Goal: Contribute content: Contribute content

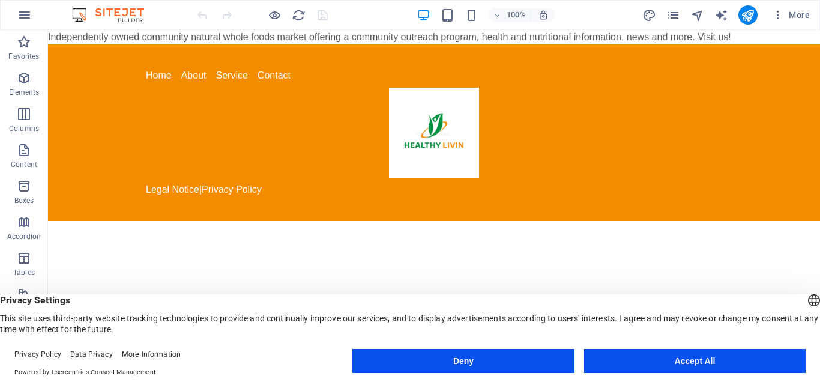
click at [670, 358] on button "Accept All" at bounding box center [694, 361] width 221 height 24
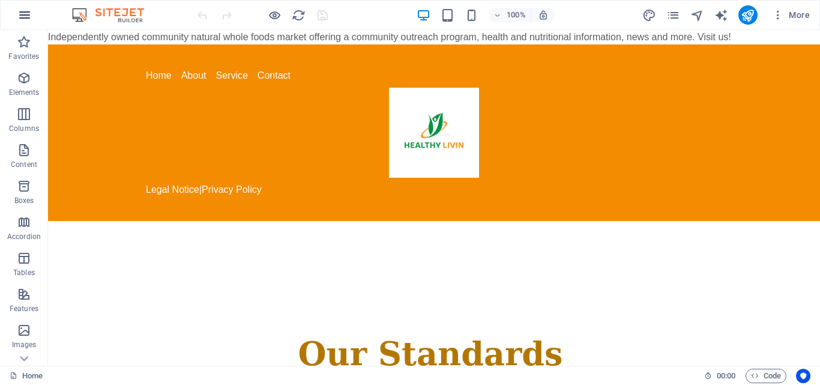
click at [21, 15] on icon "button" at bounding box center [24, 15] width 14 height 14
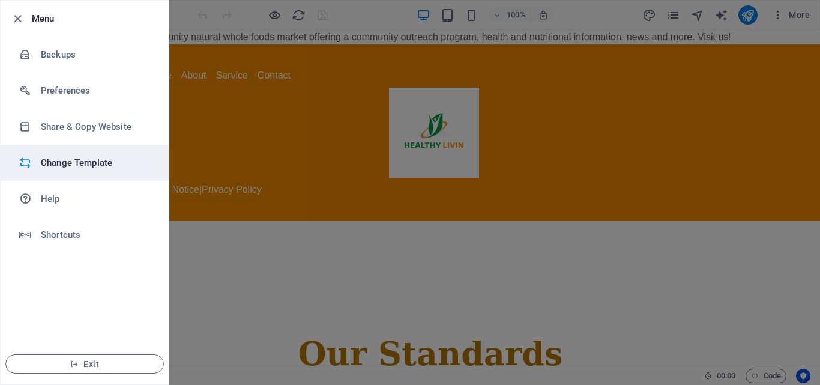
click at [104, 158] on h6 "Change Template" at bounding box center [96, 162] width 111 height 14
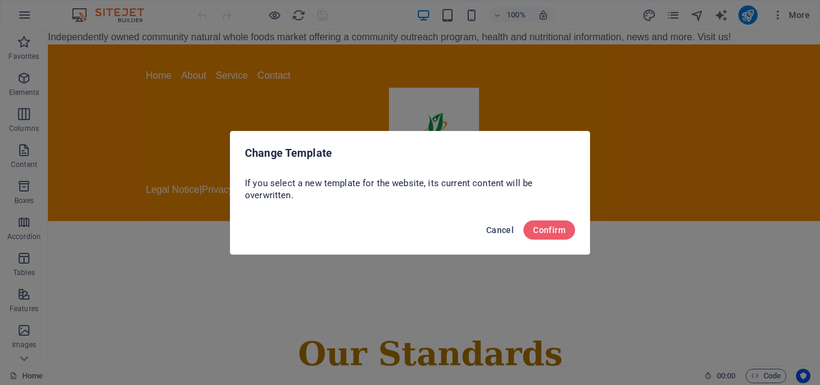
click at [497, 226] on span "Cancel" at bounding box center [500, 230] width 28 height 10
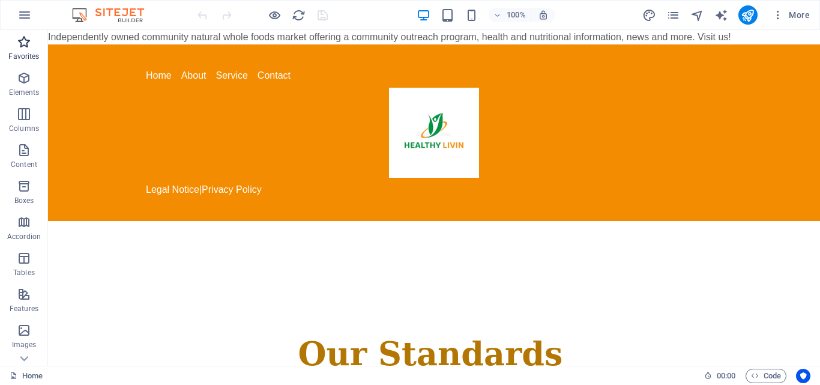
click at [19, 53] on p "Favorites" at bounding box center [23, 57] width 31 height 10
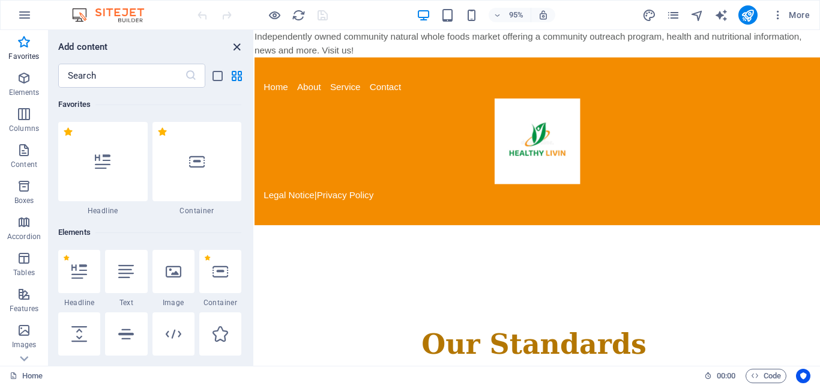
click at [233, 50] on icon "close panel" at bounding box center [237, 47] width 14 height 14
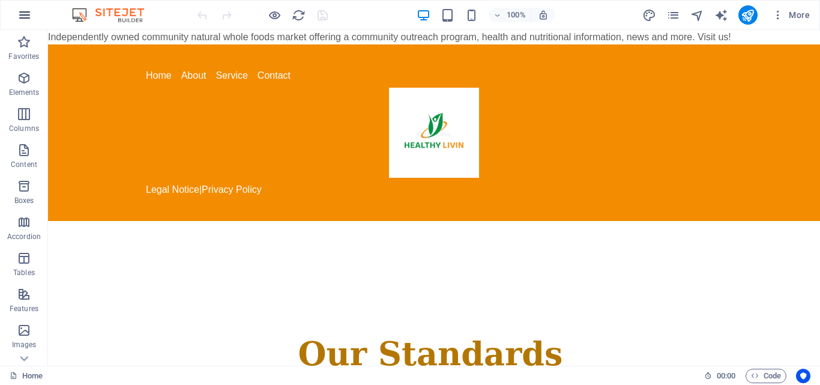
click at [22, 19] on icon "button" at bounding box center [24, 15] width 14 height 14
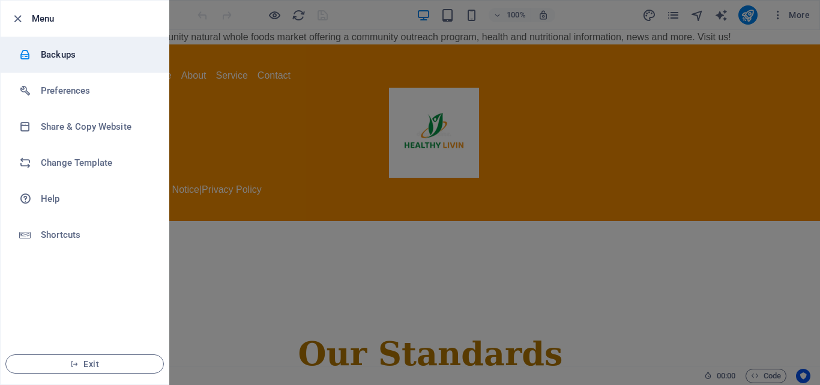
click at [50, 64] on li "Backups" at bounding box center [85, 55] width 168 height 36
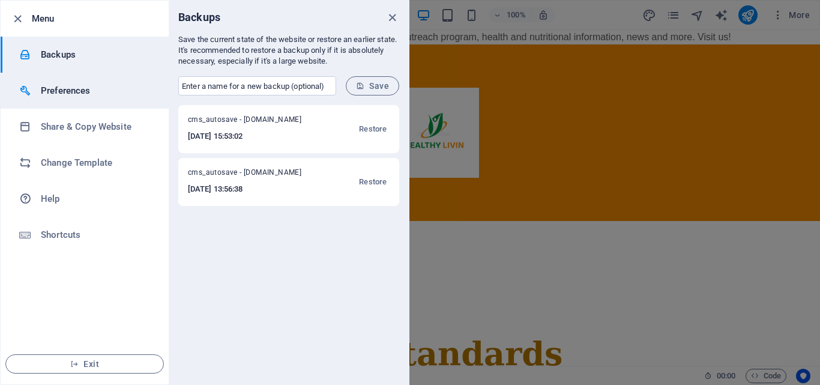
click at [91, 94] on h6 "Preferences" at bounding box center [96, 90] width 111 height 14
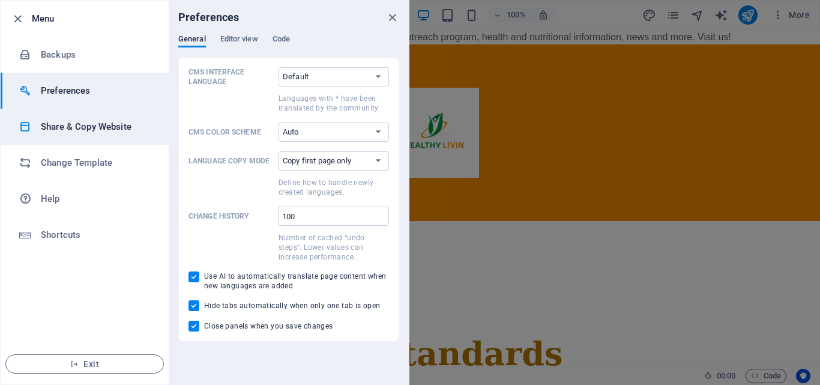
click at [92, 122] on h6 "Share & Copy Website" at bounding box center [96, 126] width 111 height 14
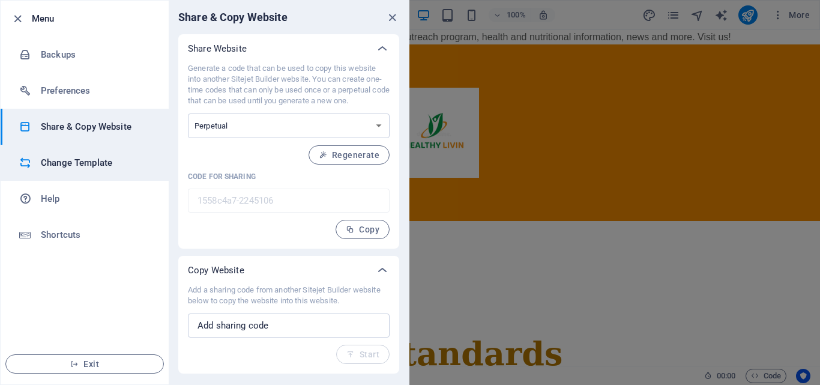
click at [105, 164] on h6 "Change Template" at bounding box center [96, 162] width 111 height 14
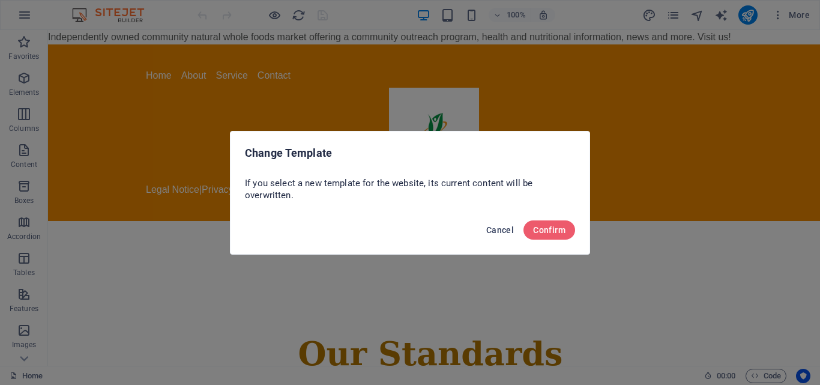
click at [491, 232] on span "Cancel" at bounding box center [500, 230] width 28 height 10
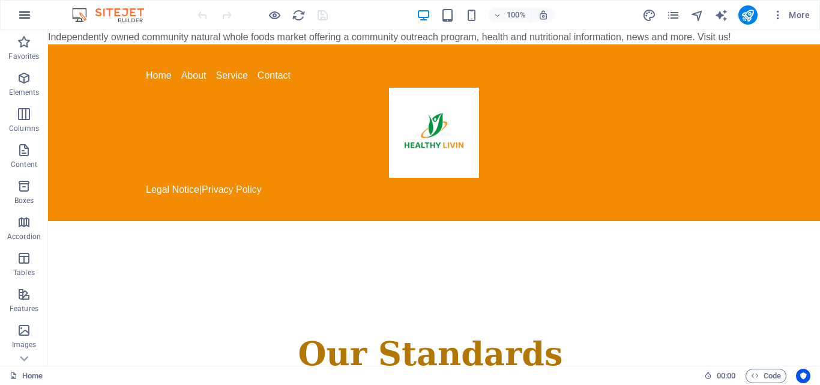
click at [32, 14] on button "button" at bounding box center [24, 15] width 29 height 29
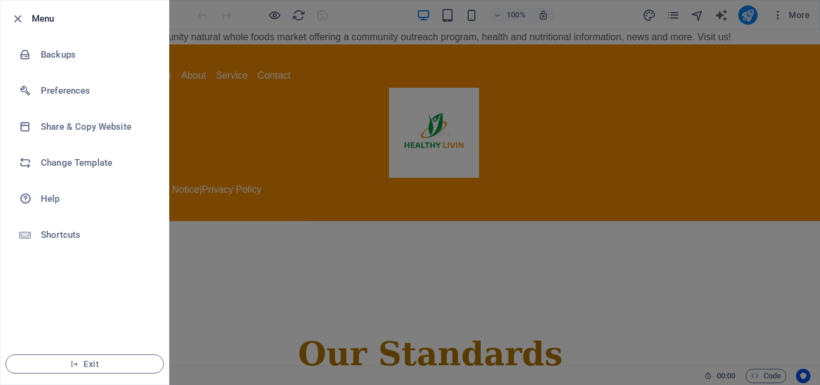
click at [803, 26] on div at bounding box center [410, 192] width 820 height 385
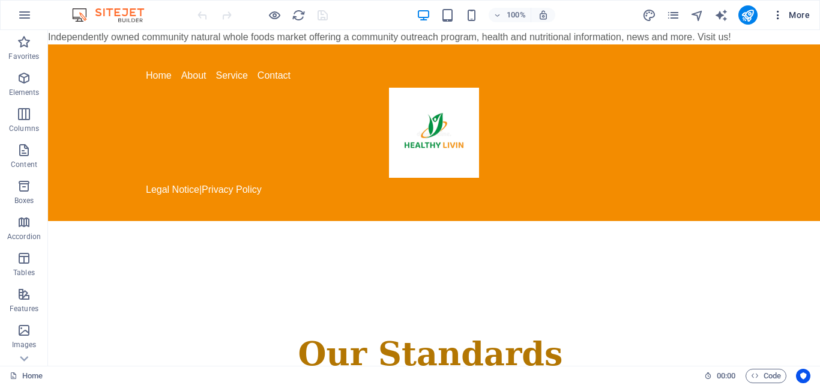
click at [775, 19] on icon "button" at bounding box center [778, 15] width 12 height 12
click at [779, 16] on icon "button" at bounding box center [778, 15] width 12 height 12
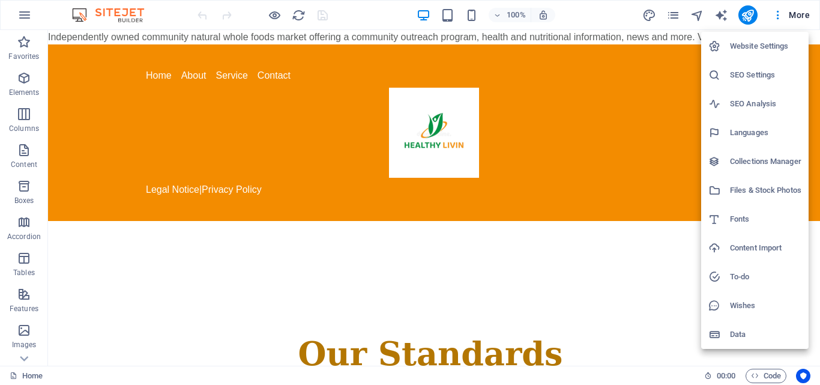
click at [760, 67] on li "SEO Settings" at bounding box center [754, 75] width 107 height 29
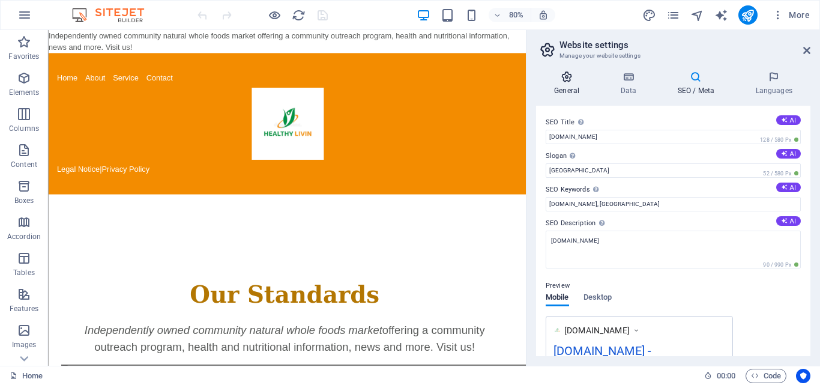
click at [572, 80] on icon at bounding box center [566, 77] width 61 height 12
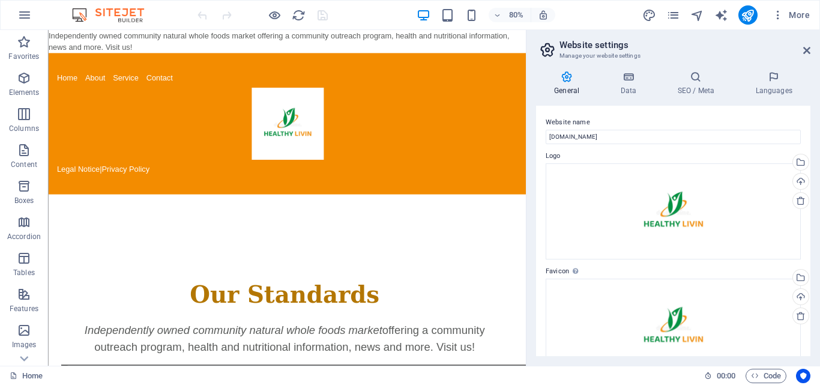
click at [572, 80] on icon at bounding box center [566, 77] width 61 height 12
click at [635, 79] on icon at bounding box center [628, 77] width 52 height 12
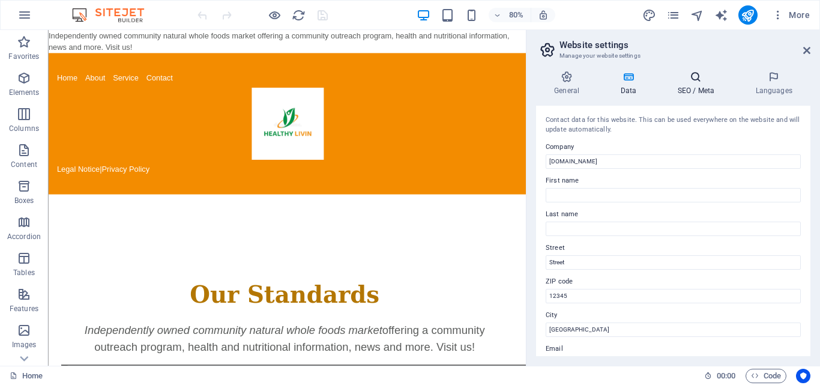
click at [701, 83] on h4 "SEO / Meta" at bounding box center [698, 83] width 78 height 25
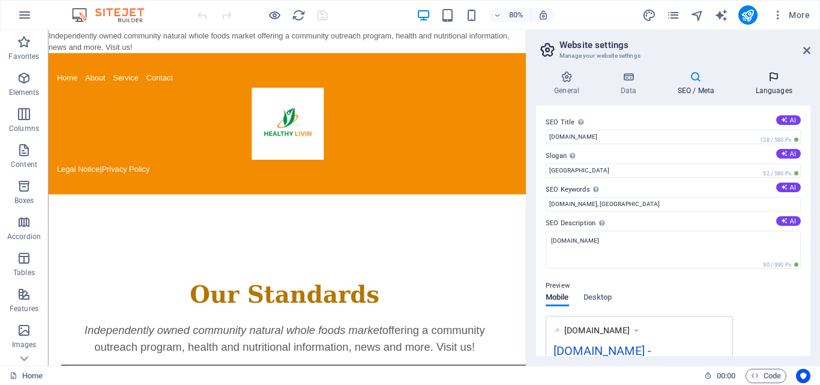
click at [768, 89] on h4 "Languages" at bounding box center [773, 83] width 73 height 25
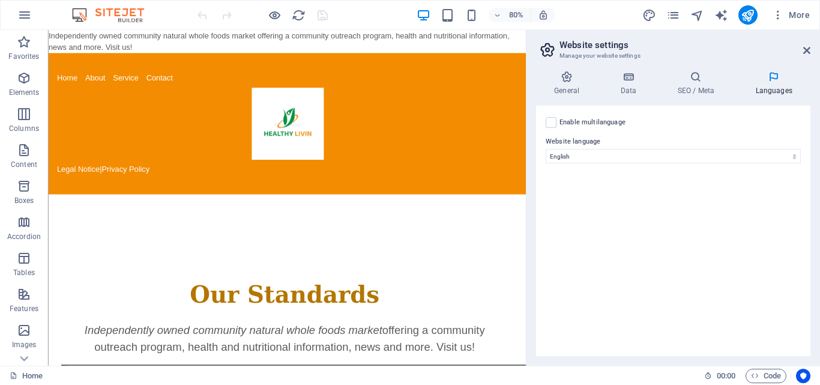
click at [811, 49] on aside "Website settings Manage your website settings General Data SEO / Meta Languages…" at bounding box center [673, 197] width 294 height 335
click at [809, 47] on icon at bounding box center [806, 51] width 7 height 10
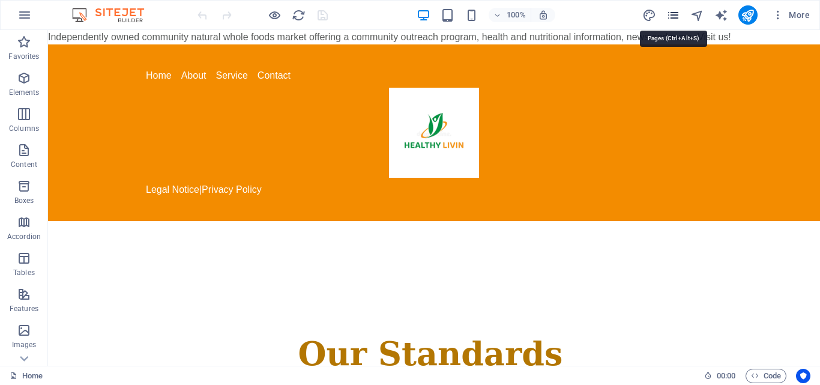
click at [672, 17] on icon "pages" at bounding box center [673, 15] width 14 height 14
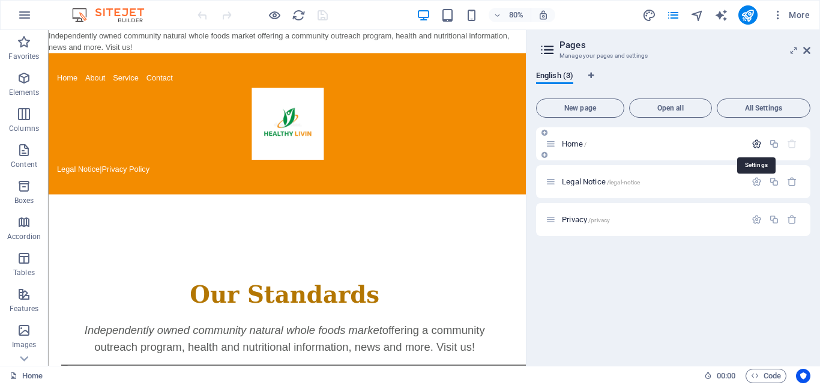
click at [756, 145] on icon "button" at bounding box center [756, 144] width 10 height 10
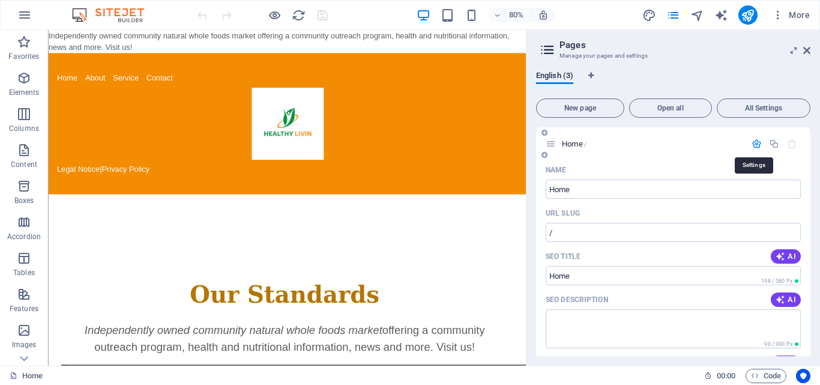
click at [756, 145] on icon "button" at bounding box center [756, 144] width 10 height 10
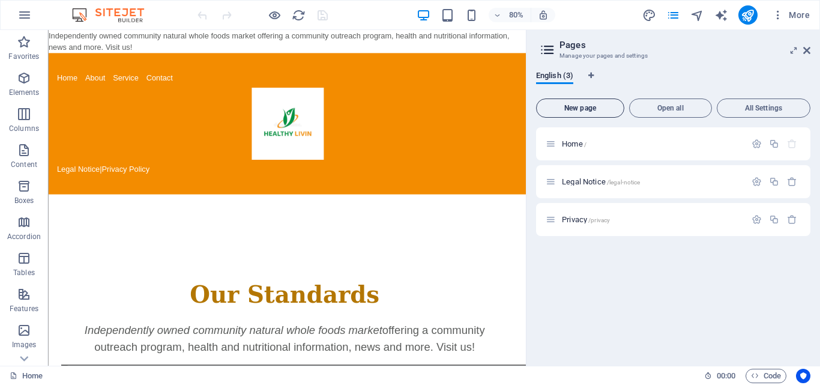
click at [585, 108] on span "New page" at bounding box center [579, 107] width 77 height 7
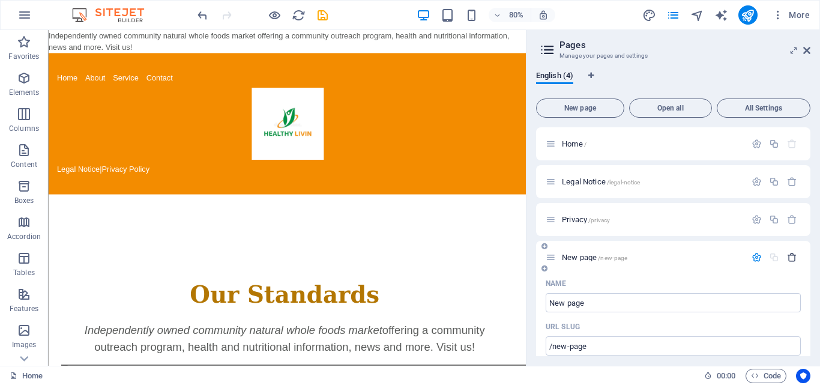
click at [793, 259] on icon "button" at bounding box center [792, 257] width 10 height 10
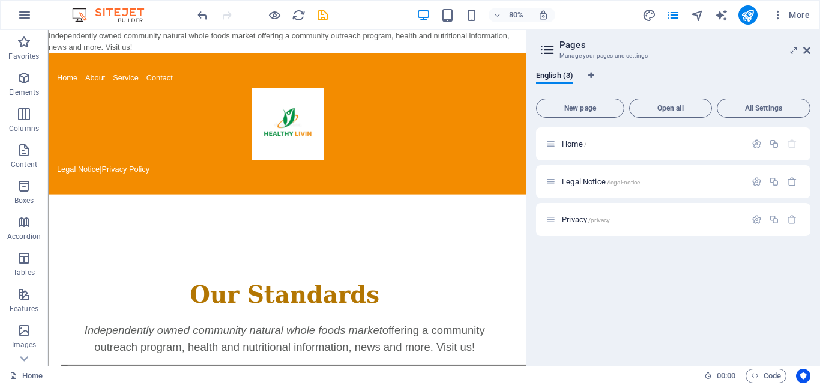
click at [548, 43] on icon at bounding box center [547, 49] width 18 height 17
click at [809, 52] on icon at bounding box center [806, 51] width 7 height 10
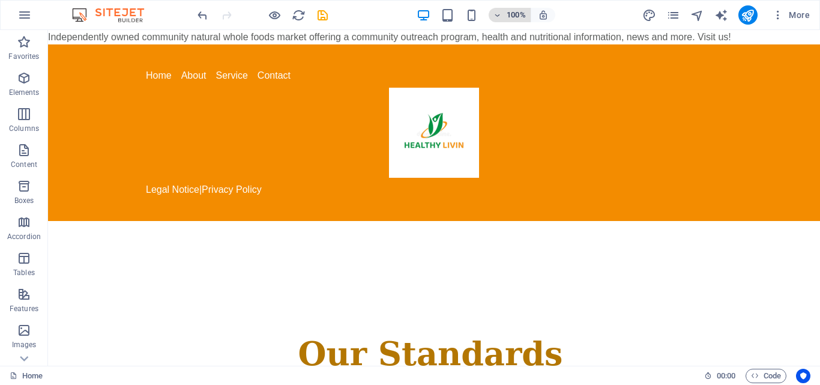
click at [499, 19] on span "100%" at bounding box center [509, 15] width 32 height 14
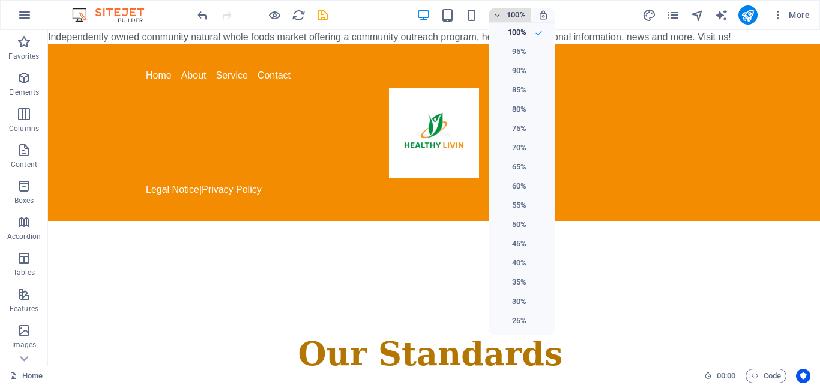
click at [499, 19] on div at bounding box center [410, 192] width 820 height 385
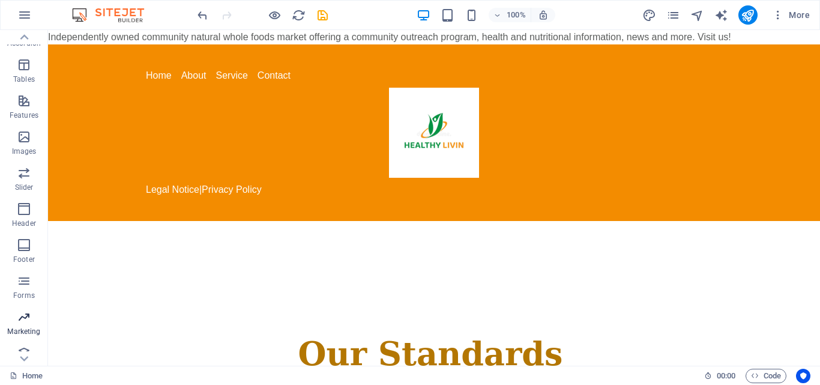
scroll to position [205, 0]
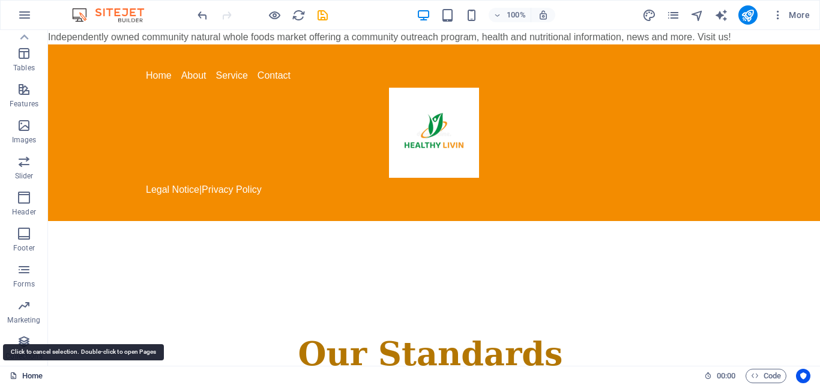
click at [34, 378] on link "Home" at bounding box center [26, 375] width 33 height 14
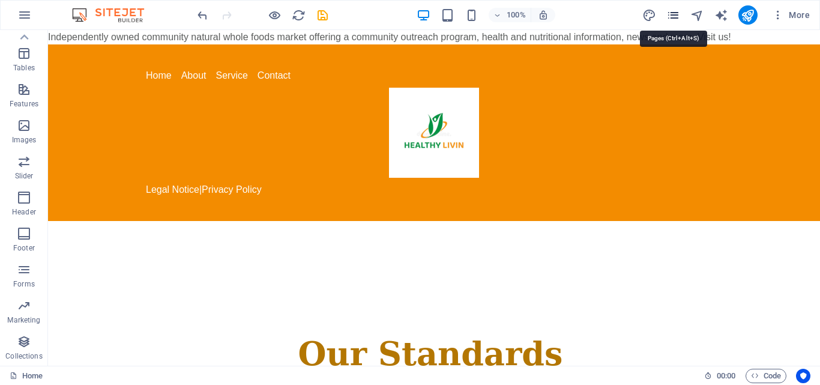
click at [673, 21] on icon "pages" at bounding box center [673, 15] width 14 height 14
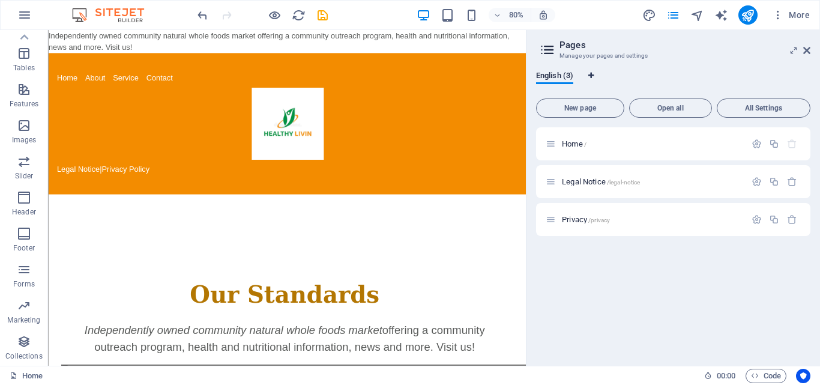
click at [590, 73] on icon "Language Tabs" at bounding box center [590, 75] width 5 height 7
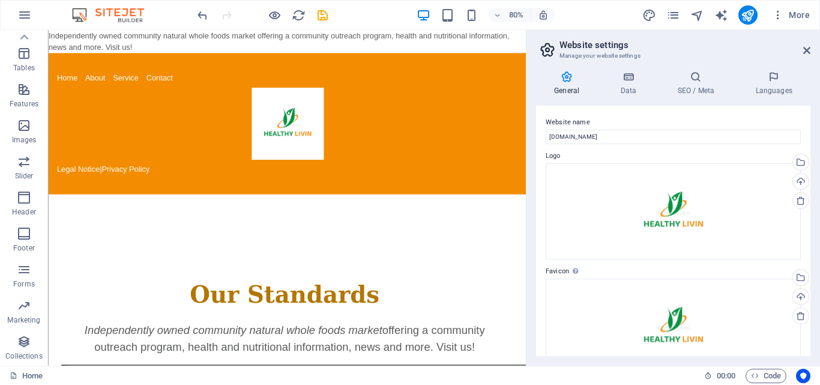
click at [574, 75] on icon at bounding box center [566, 77] width 61 height 12
click at [571, 79] on icon at bounding box center [566, 77] width 61 height 12
click at [707, 91] on h4 "SEO / Meta" at bounding box center [698, 83] width 78 height 25
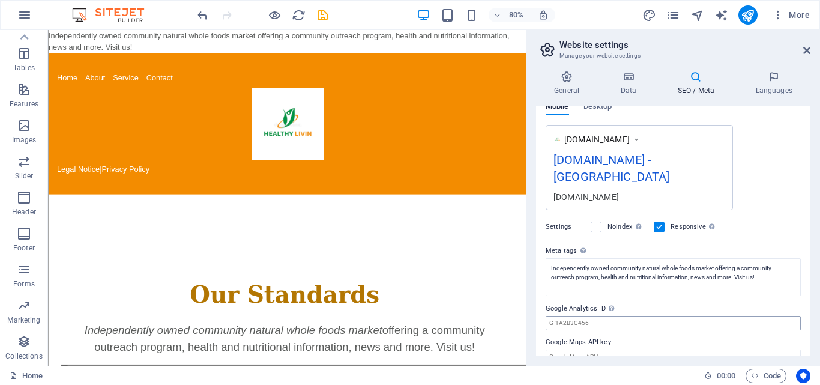
scroll to position [191, 0]
click at [781, 16] on body "healthylivin.ca Home Favorites Elements Columns Content Boxes Accordion Tables …" at bounding box center [410, 192] width 820 height 385
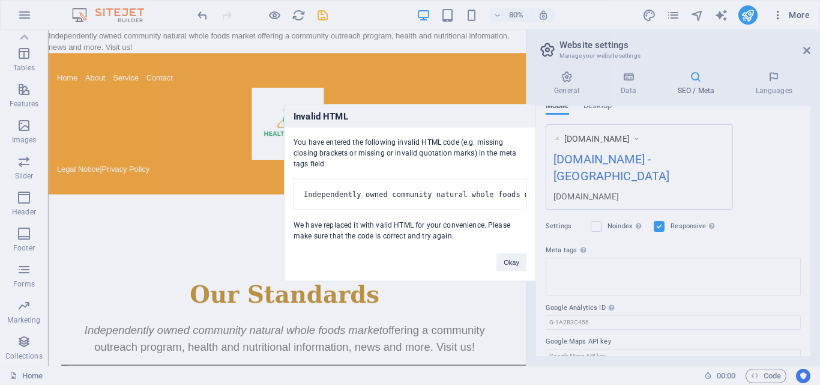
click at [781, 16] on div "Invalid HTML You have entered the following invalid HTML code (e.g. missing clo…" at bounding box center [410, 192] width 820 height 385
click at [506, 269] on button "Okay" at bounding box center [511, 262] width 30 height 18
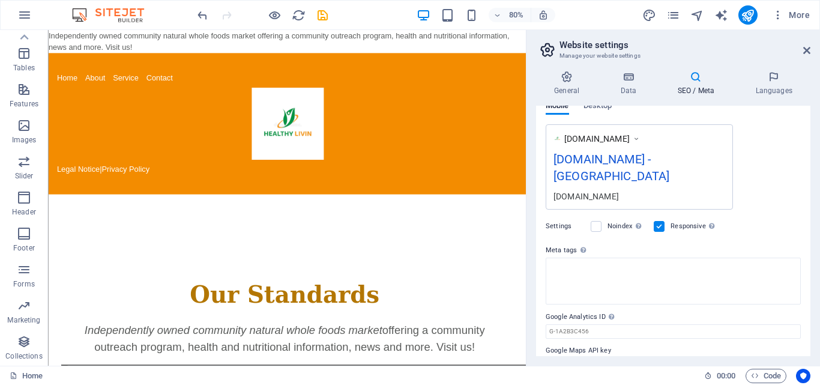
click at [811, 61] on div "General Data SEO / Meta Languages Website name healthylivin.ca Logo Drag files …" at bounding box center [672, 213] width 293 height 304
click at [811, 47] on aside "Website settings Manage your website settings General Data SEO / Meta Languages…" at bounding box center [673, 197] width 294 height 335
click at [805, 48] on icon at bounding box center [806, 51] width 7 height 10
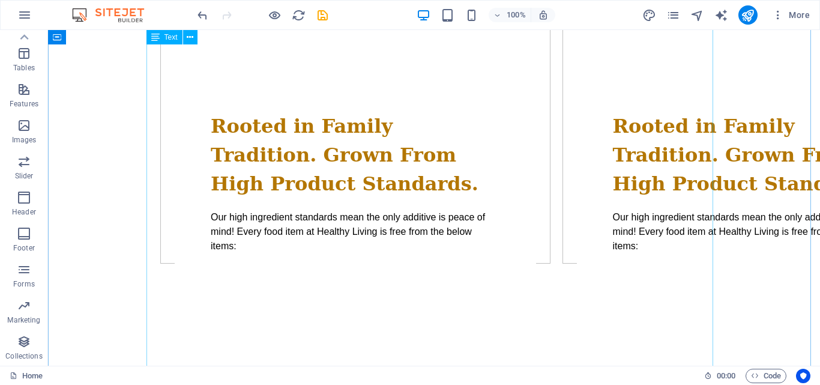
scroll to position [1260, 0]
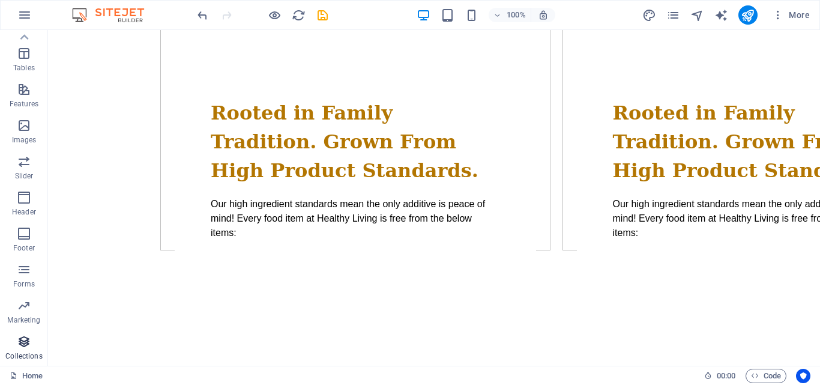
click at [35, 356] on p "Collections" at bounding box center [23, 356] width 37 height 10
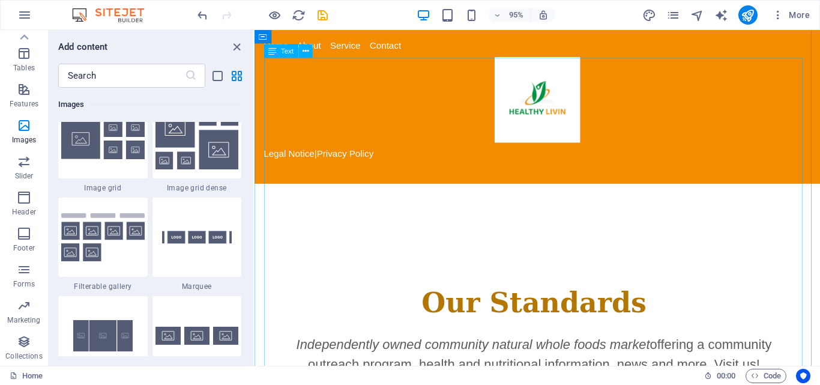
scroll to position [0, 0]
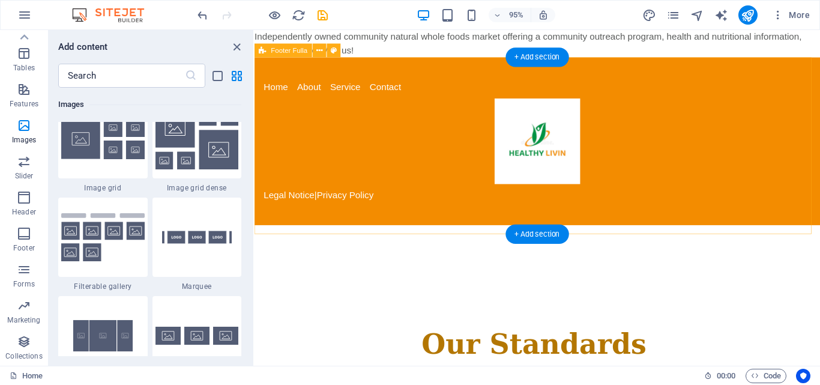
click at [409, 191] on div "Home About Service Contact Legal Notice | Privacy Policy" at bounding box center [551, 147] width 595 height 176
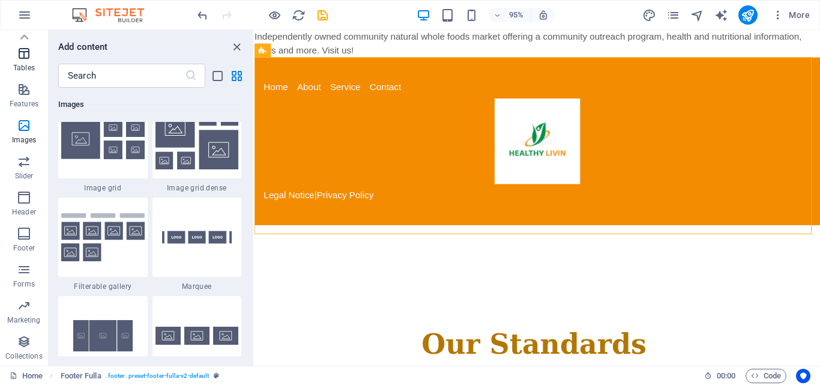
click at [16, 73] on span "Tables" at bounding box center [24, 60] width 48 height 29
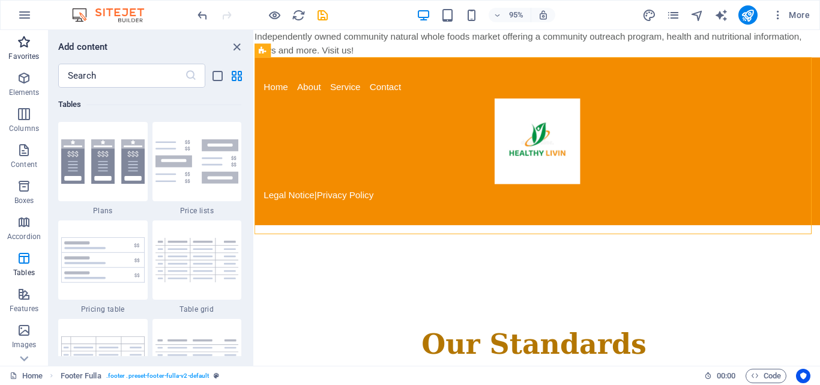
click at [34, 48] on span "Favorites" at bounding box center [24, 49] width 48 height 29
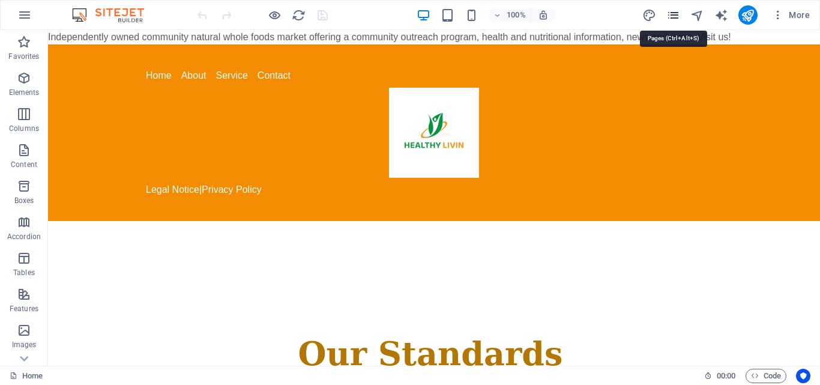
click at [671, 12] on icon "pages" at bounding box center [673, 15] width 14 height 14
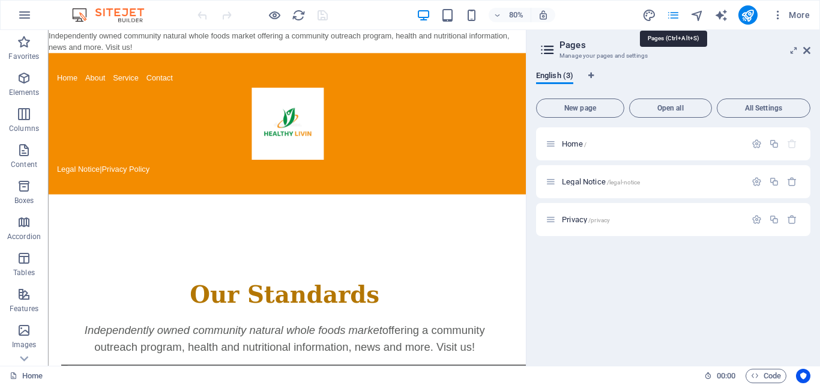
click at [670, 13] on icon "pages" at bounding box center [673, 15] width 14 height 14
click at [806, 52] on icon at bounding box center [806, 51] width 7 height 10
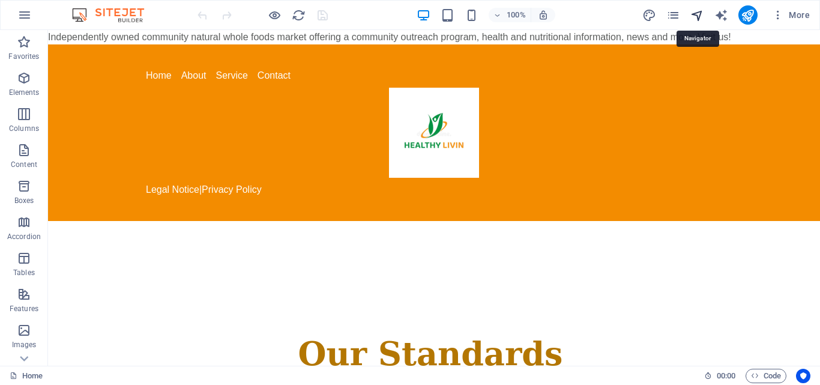
click at [702, 16] on icon "navigator" at bounding box center [697, 15] width 14 height 14
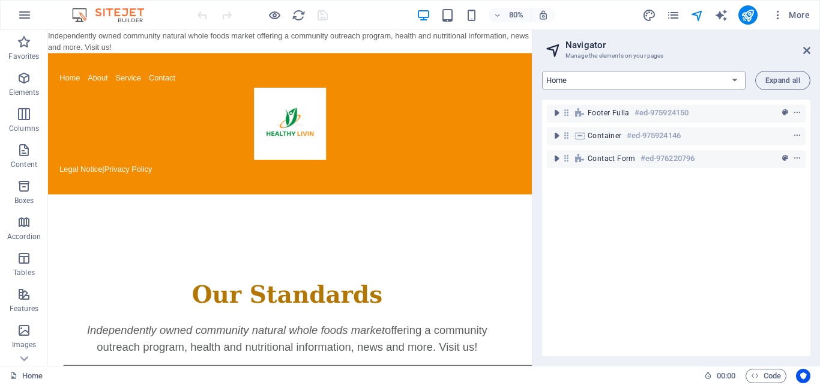
click at [735, 80] on select "Home Legal Notice Privacy" at bounding box center [643, 80] width 203 height 19
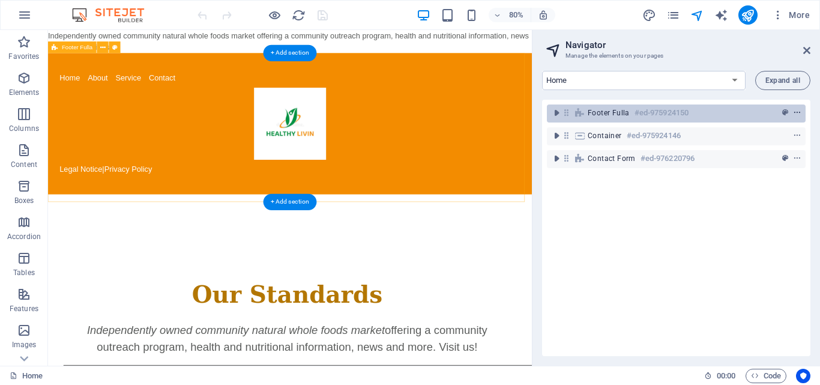
click at [798, 110] on icon "context-menu" at bounding box center [797, 113] width 8 height 8
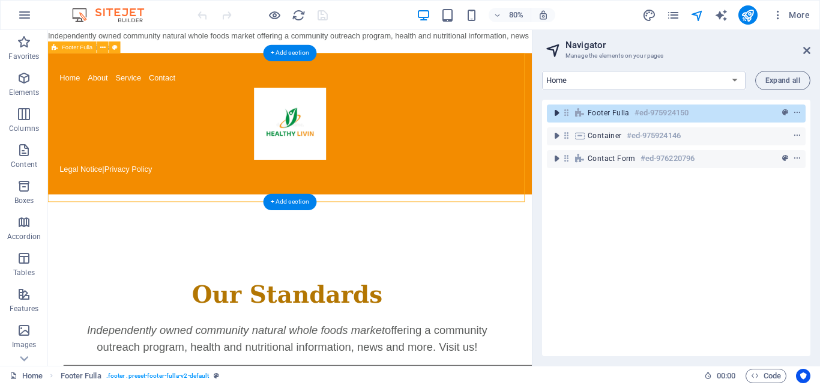
click at [554, 112] on icon "toggle-expand" at bounding box center [556, 113] width 12 height 12
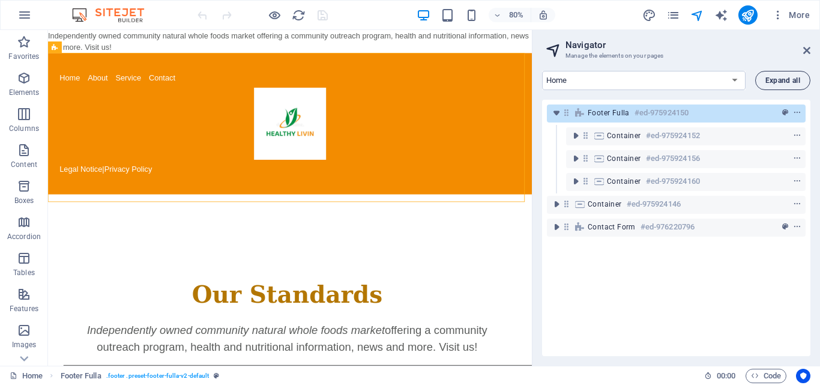
click at [778, 79] on span "Expand all" at bounding box center [782, 80] width 35 height 7
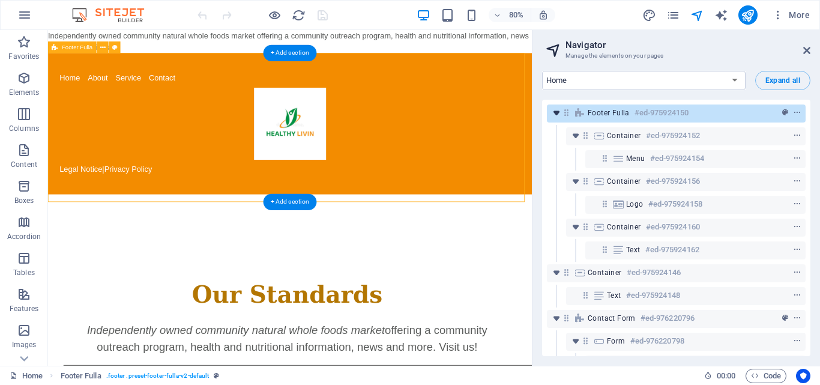
click at [554, 114] on icon "toggle-expand" at bounding box center [556, 113] width 12 height 12
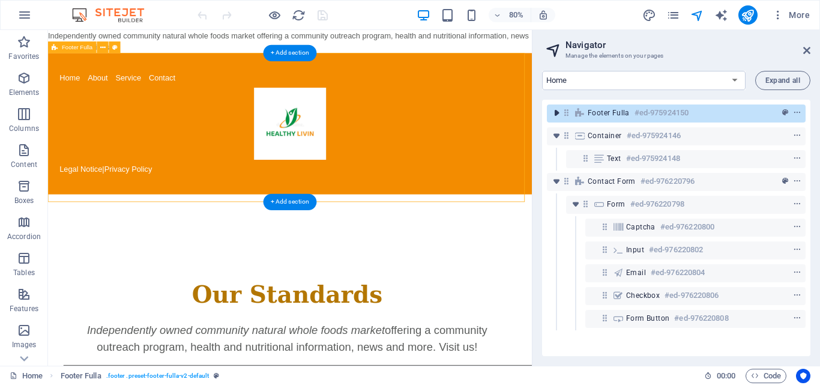
click at [554, 114] on icon "toggle-expand" at bounding box center [556, 113] width 12 height 12
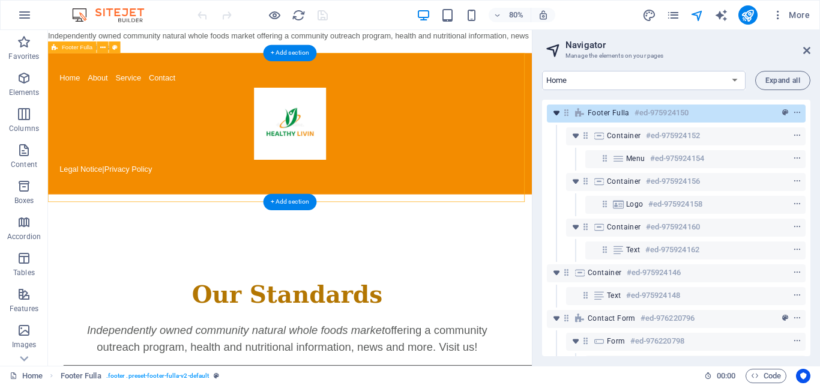
click at [554, 114] on icon "toggle-expand" at bounding box center [556, 113] width 12 height 12
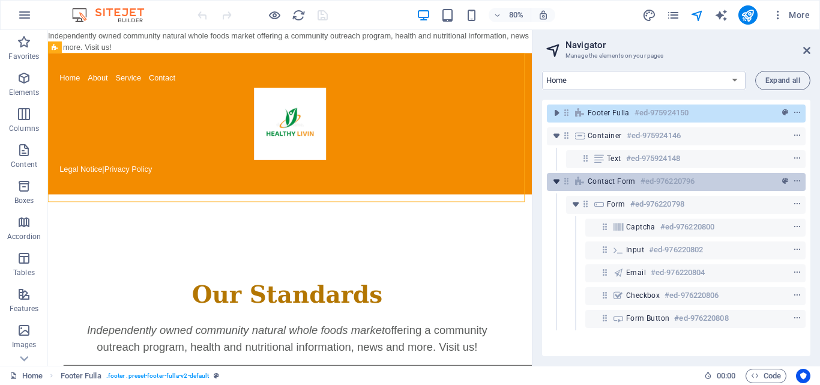
click at [554, 181] on icon "toggle-expand" at bounding box center [556, 181] width 12 height 12
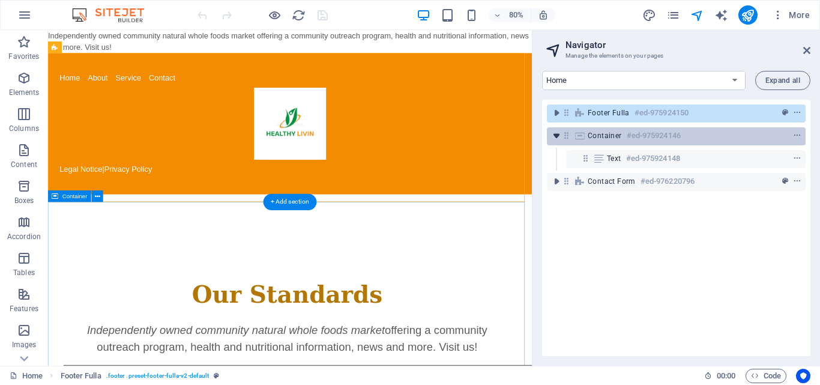
click at [556, 136] on icon "toggle-expand" at bounding box center [556, 136] width 12 height 12
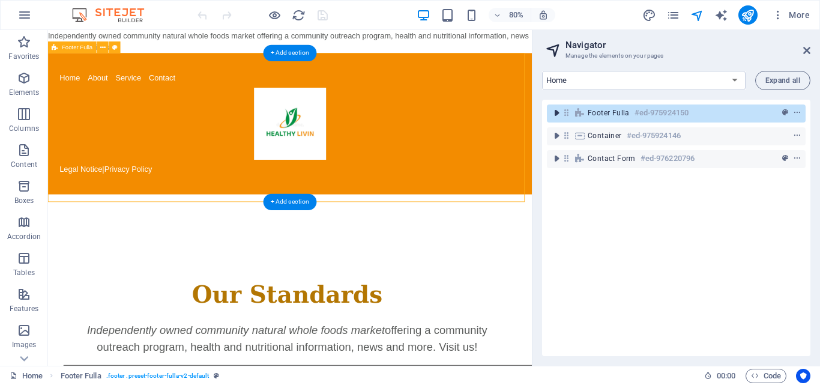
click at [551, 109] on icon "toggle-expand" at bounding box center [556, 113] width 12 height 12
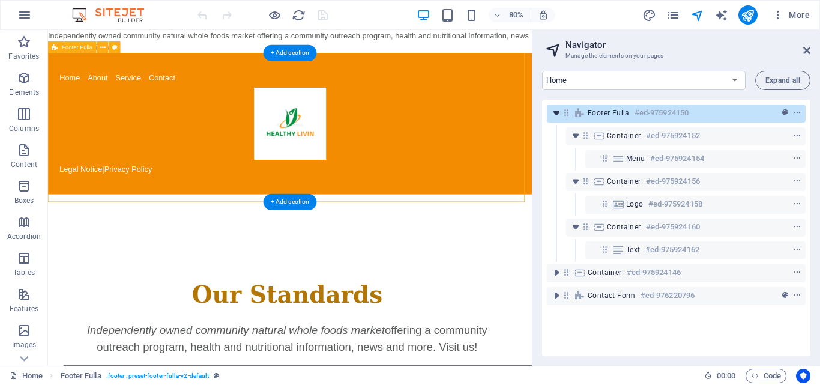
click at [551, 109] on icon "toggle-expand" at bounding box center [556, 113] width 12 height 12
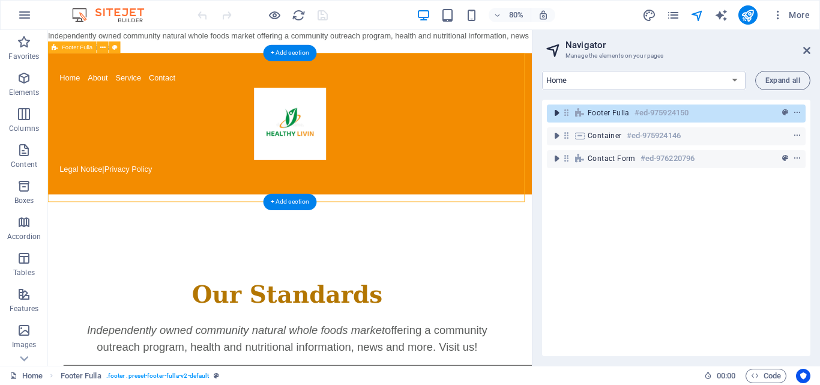
click at [551, 109] on icon "toggle-expand" at bounding box center [556, 113] width 12 height 12
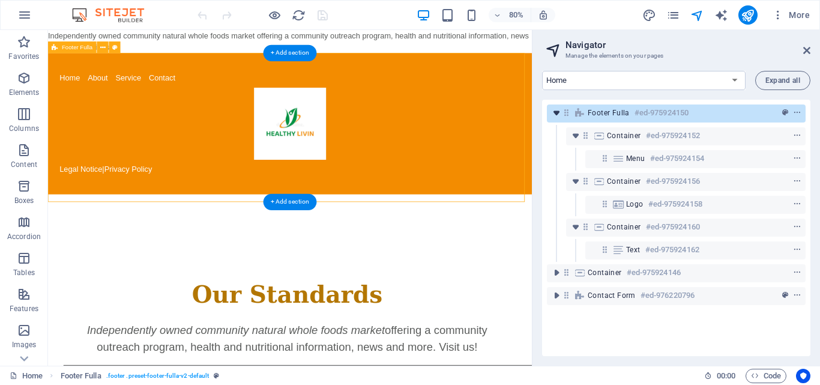
click at [551, 109] on icon "toggle-expand" at bounding box center [556, 113] width 12 height 12
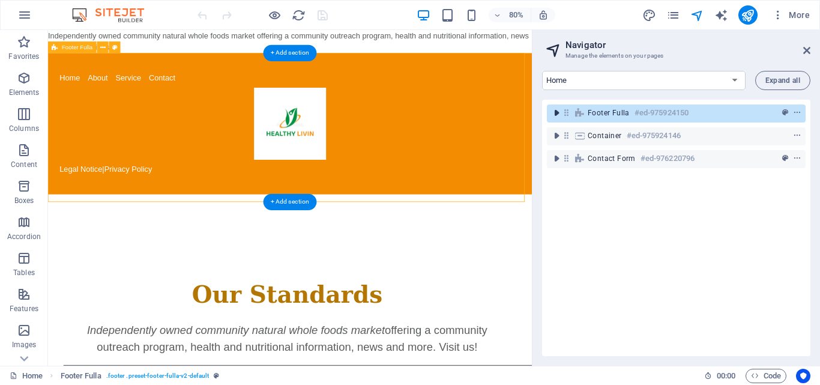
click at [551, 109] on icon "toggle-expand" at bounding box center [556, 113] width 12 height 12
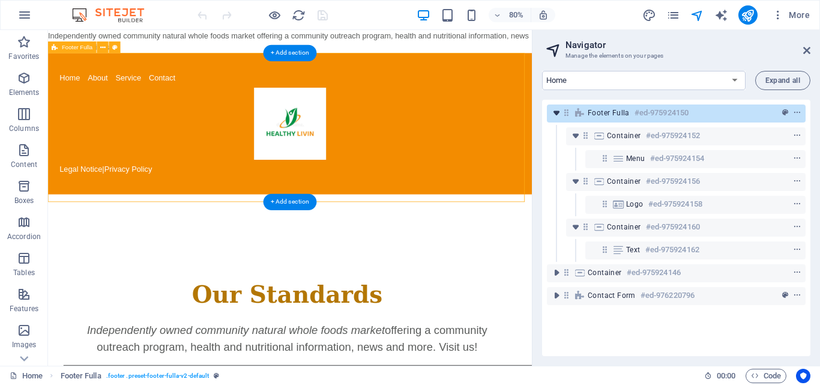
click at [551, 109] on icon "toggle-expand" at bounding box center [556, 113] width 12 height 12
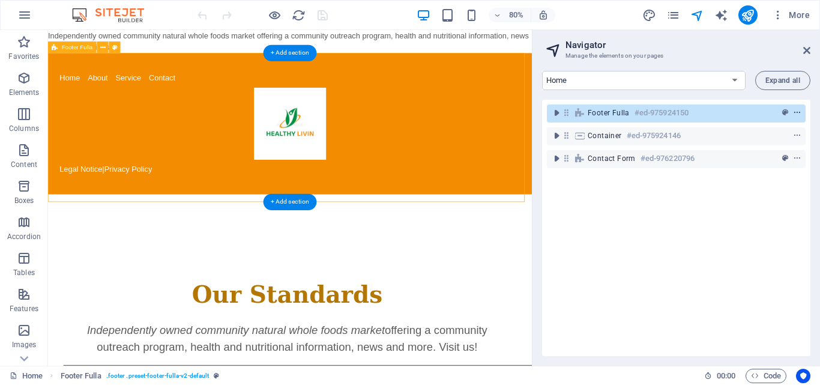
click at [798, 114] on icon "context-menu" at bounding box center [797, 113] width 8 height 8
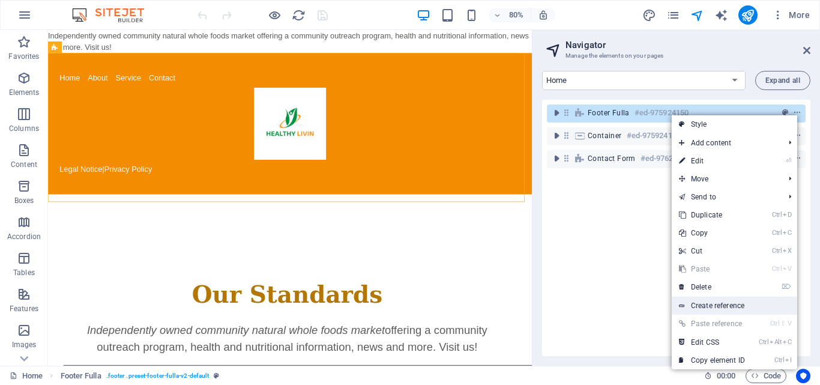
click at [724, 309] on link "Create reference" at bounding box center [733, 305] width 125 height 18
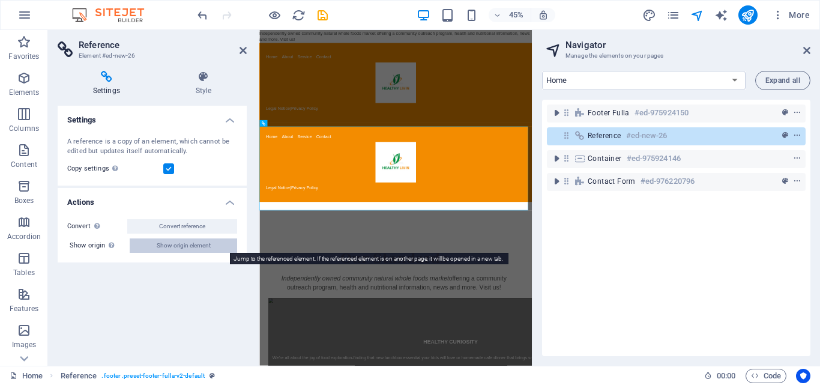
click at [212, 242] on button "Show origin element" at bounding box center [183, 245] width 107 height 14
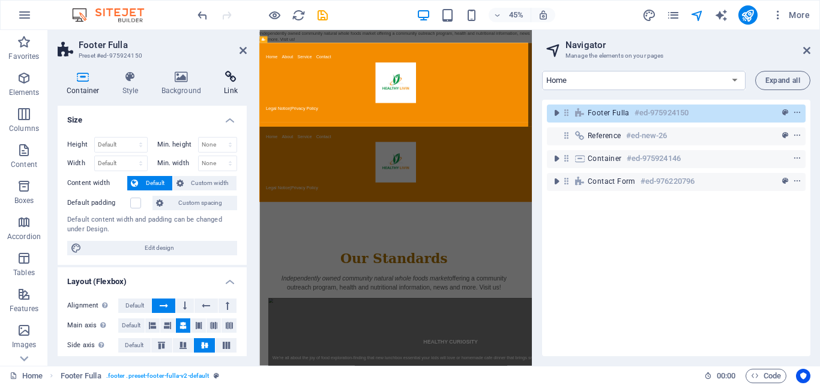
click at [230, 87] on h4 "Link" at bounding box center [231, 83] width 32 height 25
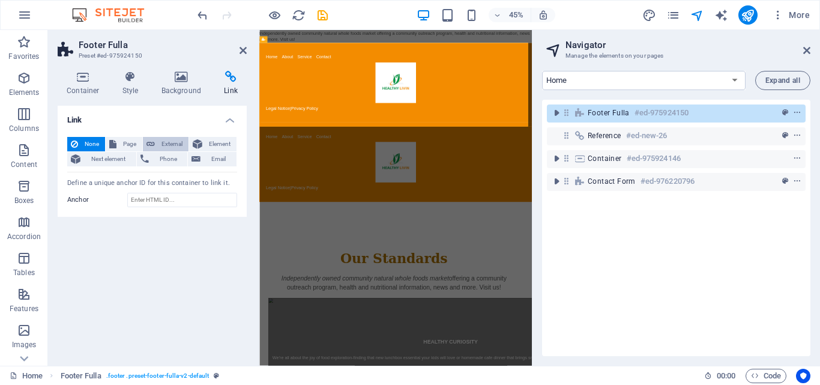
click at [151, 140] on icon at bounding box center [150, 144] width 8 height 14
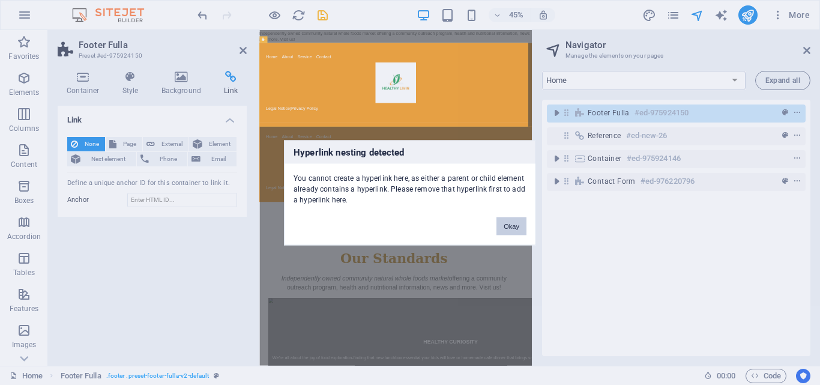
click at [506, 226] on button "Okay" at bounding box center [511, 226] width 30 height 18
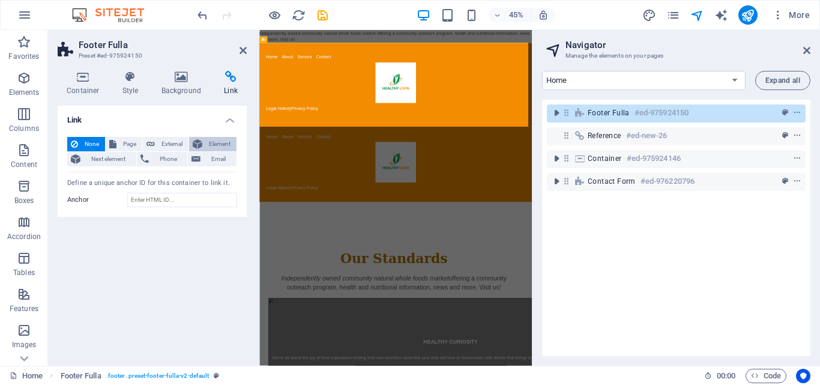
click at [218, 148] on span "Element" at bounding box center [219, 144] width 27 height 14
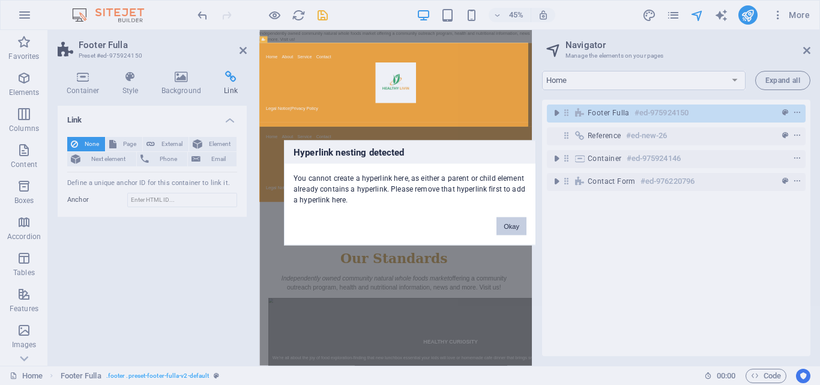
click at [505, 223] on button "Okay" at bounding box center [511, 226] width 30 height 18
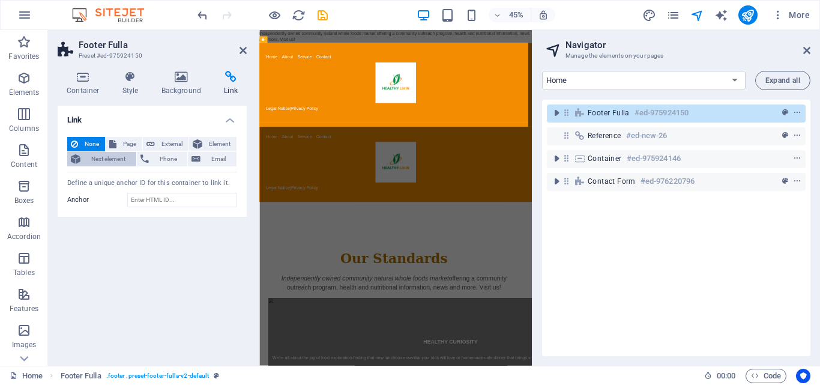
click at [107, 162] on span "Next element" at bounding box center [108, 159] width 49 height 14
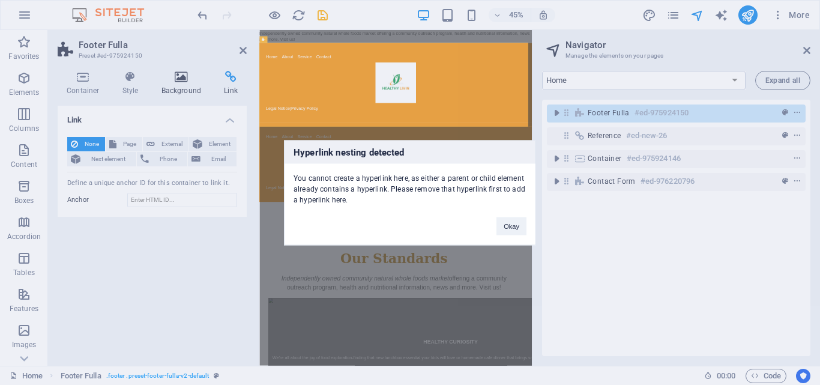
drag, startPoint x: 146, startPoint y: 84, endPoint x: 155, endPoint y: 88, distance: 9.9
click at [146, 85] on div "Hyperlink nesting detected You cannot create a hyperlink here, as either a pare…" at bounding box center [410, 192] width 820 height 385
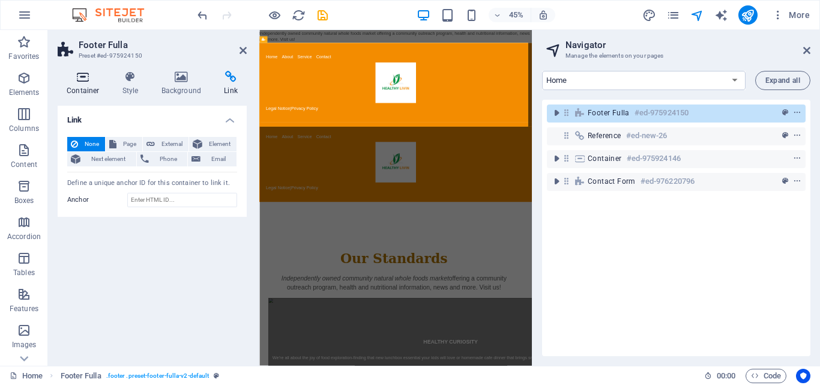
click at [96, 95] on h4 "Container" at bounding box center [86, 83] width 56 height 25
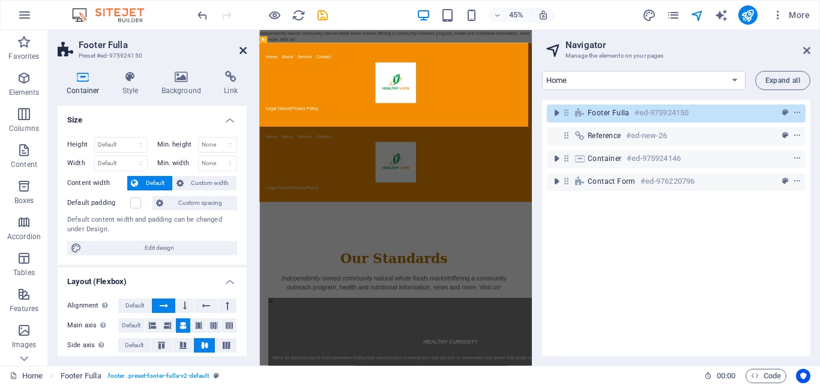
click at [245, 53] on icon at bounding box center [242, 51] width 7 height 10
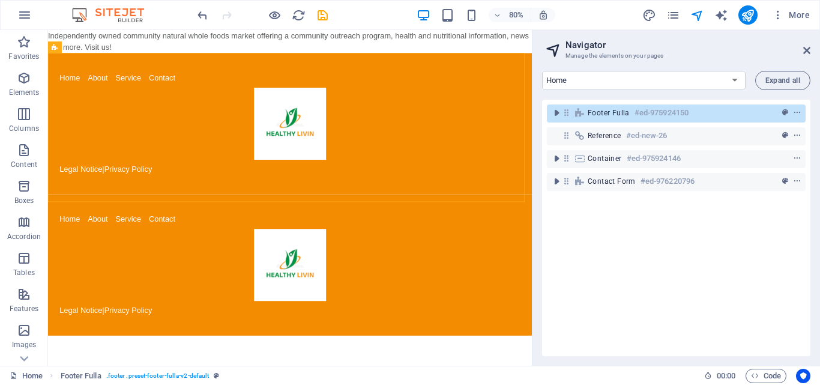
click at [811, 48] on aside "Navigator Manage the elements on your pages Home Legal Notice Privacy Expand al…" at bounding box center [676, 197] width 288 height 335
click at [809, 52] on icon at bounding box center [806, 51] width 7 height 10
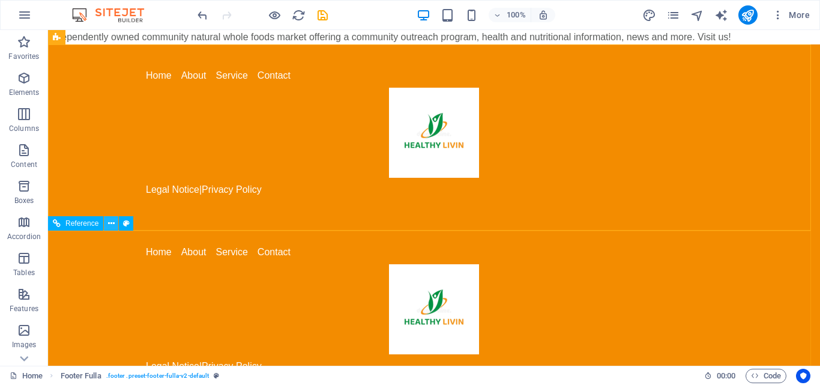
click at [112, 223] on icon at bounding box center [111, 223] width 7 height 13
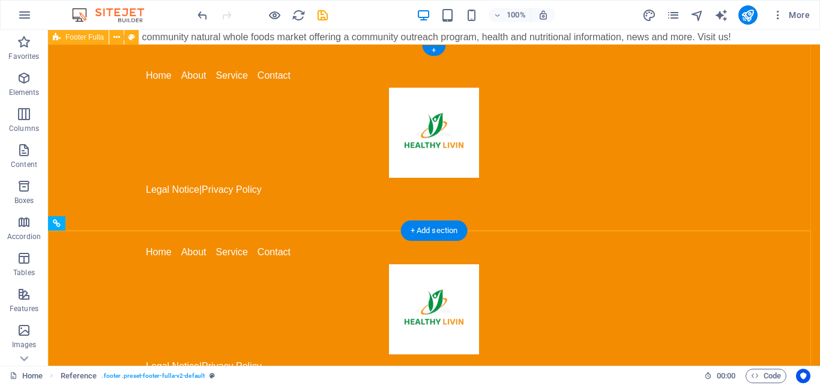
click at [311, 155] on div "Home About Service Contact Legal Notice | Privacy Policy" at bounding box center [434, 132] width 772 height 176
click at [166, 118] on div "Home About Service Contact Legal Notice | Privacy Policy" at bounding box center [434, 132] width 772 height 176
click at [119, 35] on icon at bounding box center [116, 37] width 7 height 13
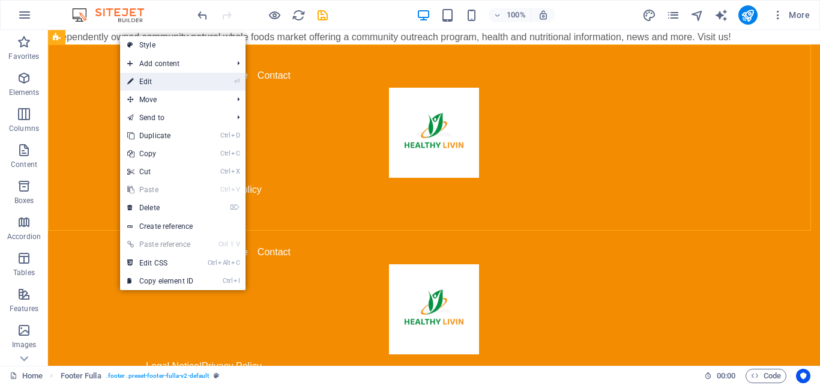
click at [141, 83] on link "⏎ Edit" at bounding box center [160, 82] width 80 height 18
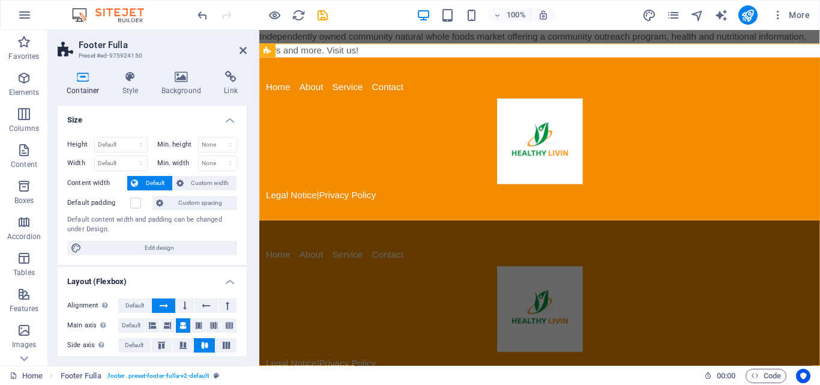
click at [141, 83] on h4 "Style" at bounding box center [132, 83] width 39 height 25
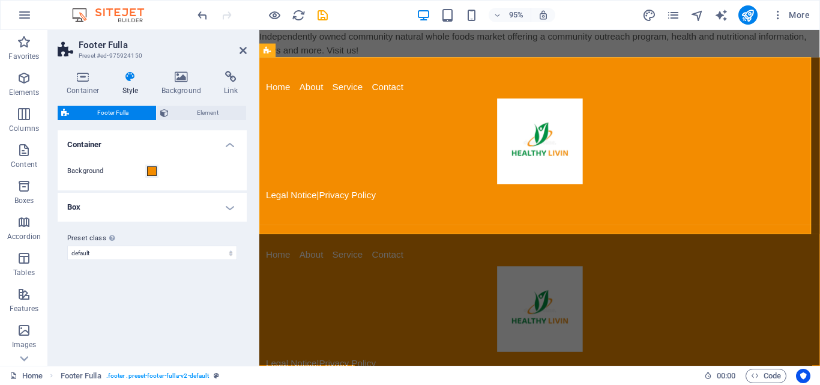
click at [219, 211] on h4 "Box" at bounding box center [152, 207] width 189 height 29
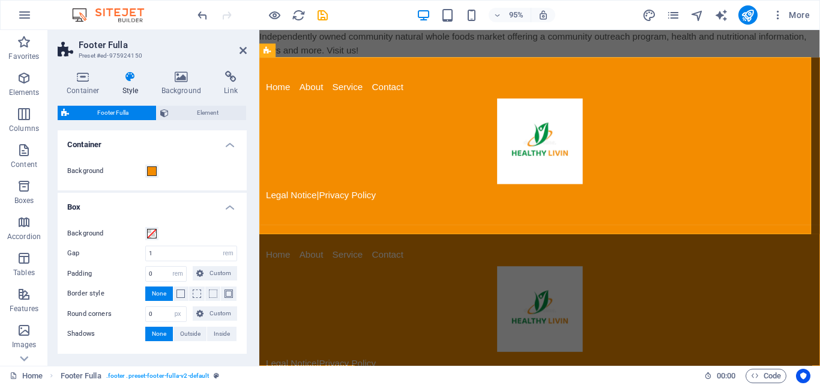
click at [223, 153] on div "Background" at bounding box center [152, 171] width 194 height 38
click at [227, 146] on h4 "Container" at bounding box center [152, 141] width 189 height 22
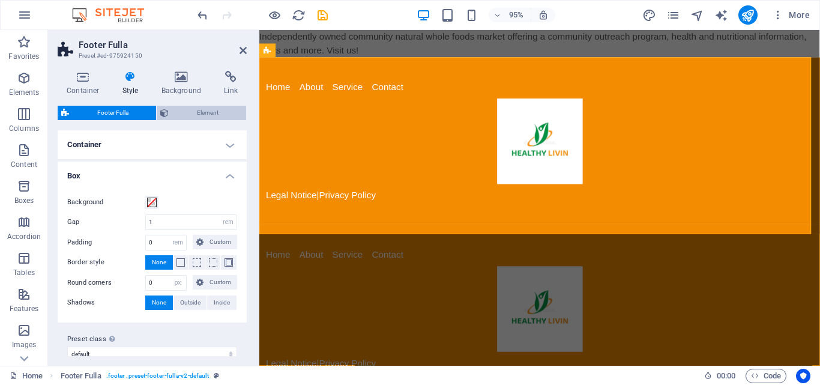
click at [214, 115] on span "Element" at bounding box center [207, 113] width 70 height 14
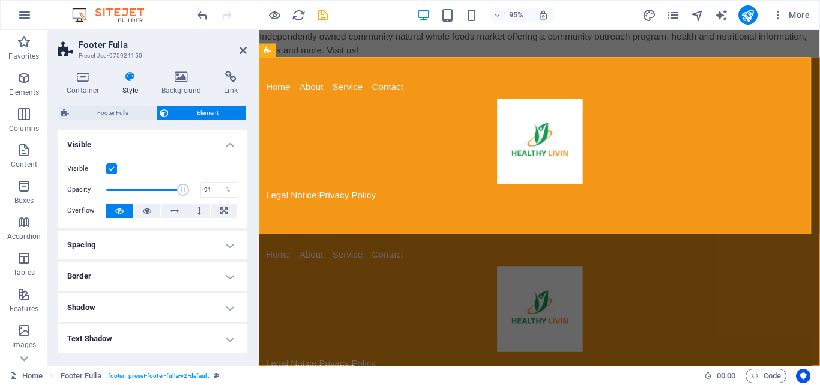
click at [181, 191] on span at bounding box center [183, 190] width 12 height 12
click at [117, 185] on span at bounding box center [148, 190] width 85 height 18
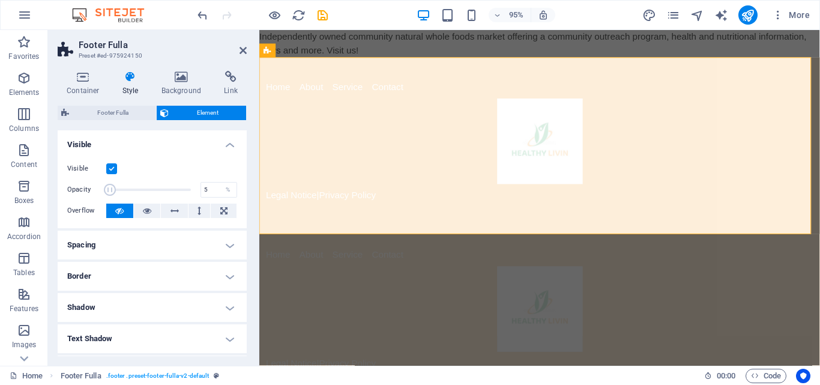
click at [110, 188] on span at bounding box center [110, 190] width 12 height 12
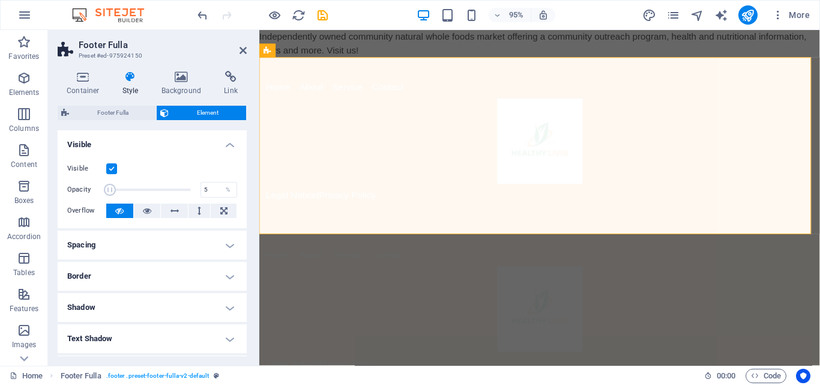
type input "96"
click at [185, 193] on span at bounding box center [148, 190] width 85 height 18
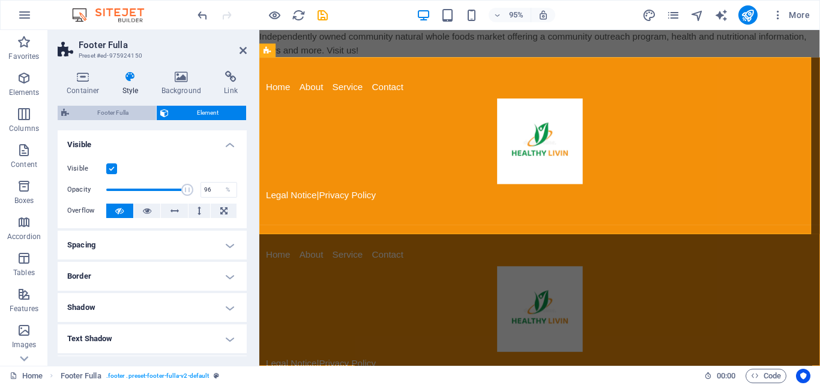
click at [107, 110] on span "Footer Fulla" at bounding box center [113, 113] width 80 height 14
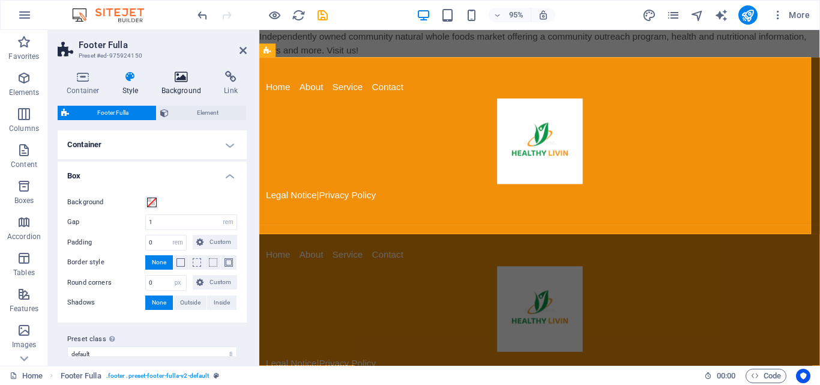
click at [165, 76] on icon at bounding box center [181, 77] width 58 height 12
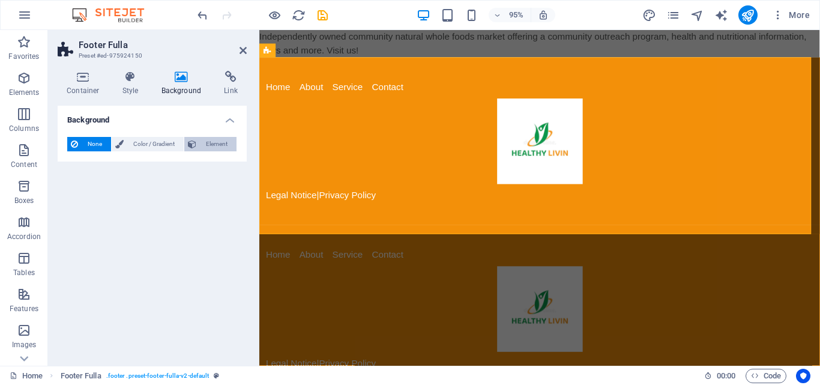
click at [197, 142] on button "Element" at bounding box center [210, 144] width 52 height 14
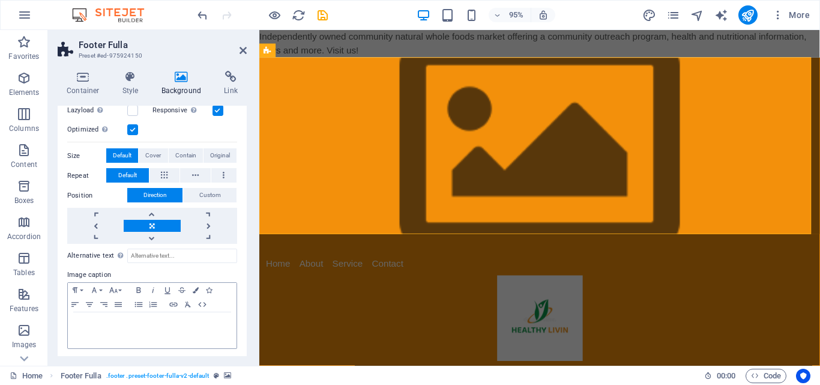
scroll to position [213, 0]
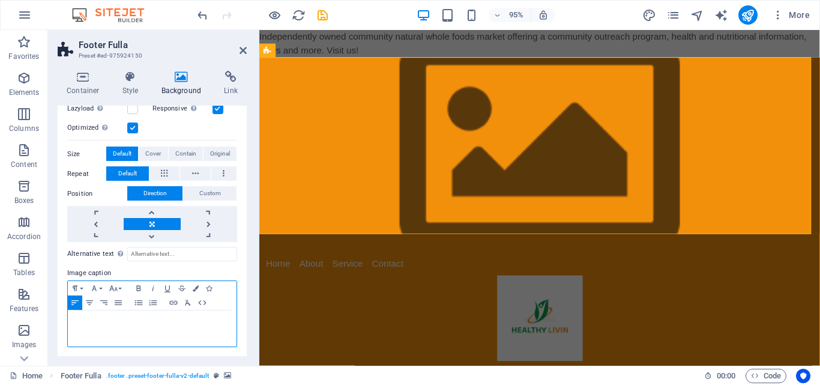
click at [136, 330] on div at bounding box center [152, 328] width 169 height 36
click at [244, 49] on icon at bounding box center [242, 51] width 7 height 10
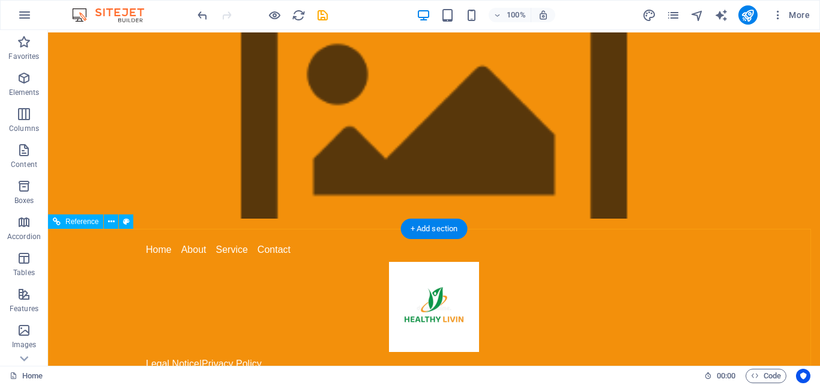
scroll to position [0, 0]
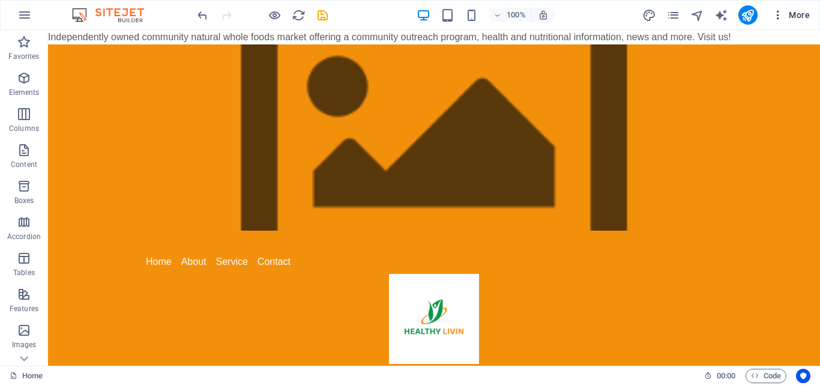
click at [780, 18] on icon "button" at bounding box center [778, 15] width 12 height 12
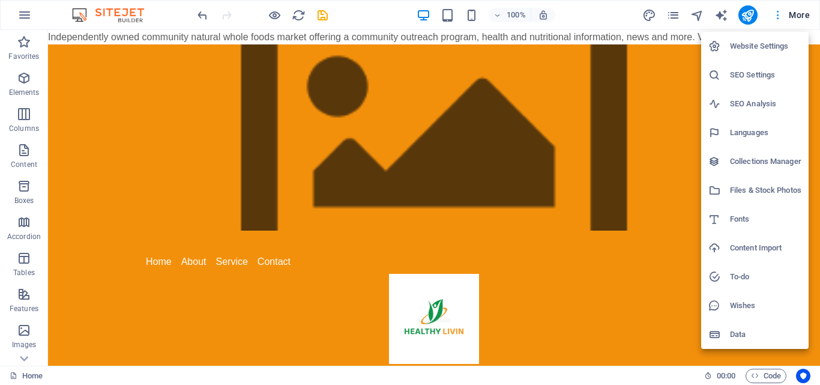
click at [780, 18] on div at bounding box center [410, 192] width 820 height 385
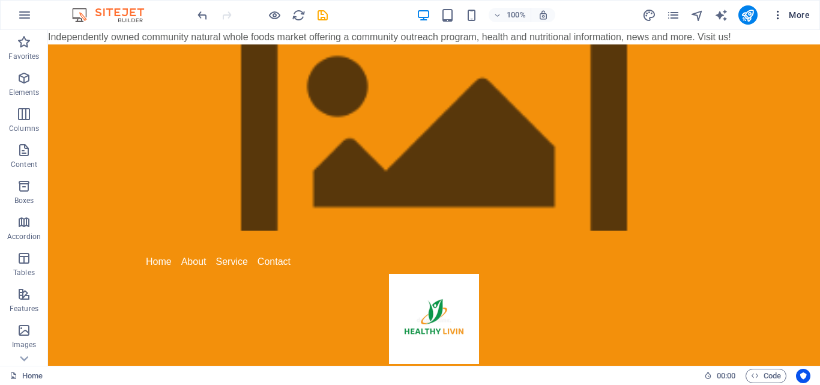
click at [779, 22] on button "More" at bounding box center [790, 14] width 47 height 19
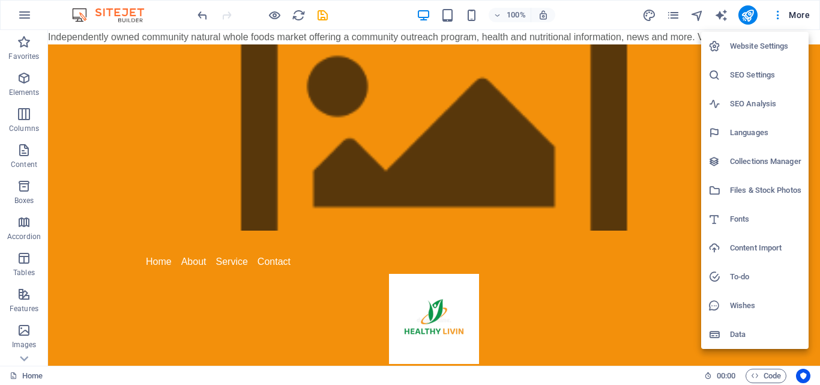
click at [25, 14] on div at bounding box center [410, 192] width 820 height 385
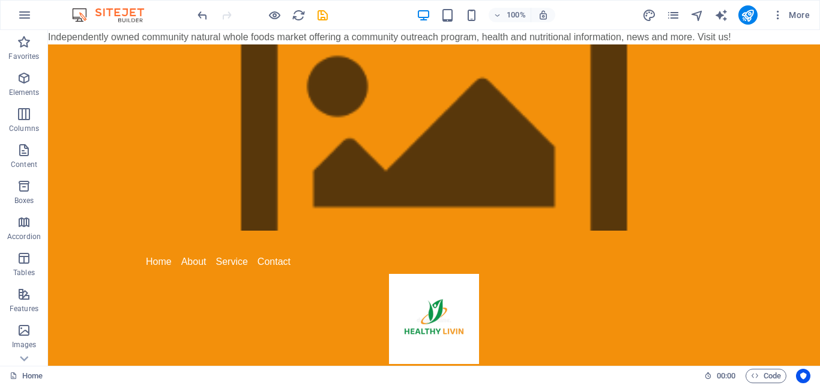
click at [25, 14] on div "Website Settings SEO Settings SEO Analysis Languages Collections Manager Files …" at bounding box center [410, 195] width 820 height 377
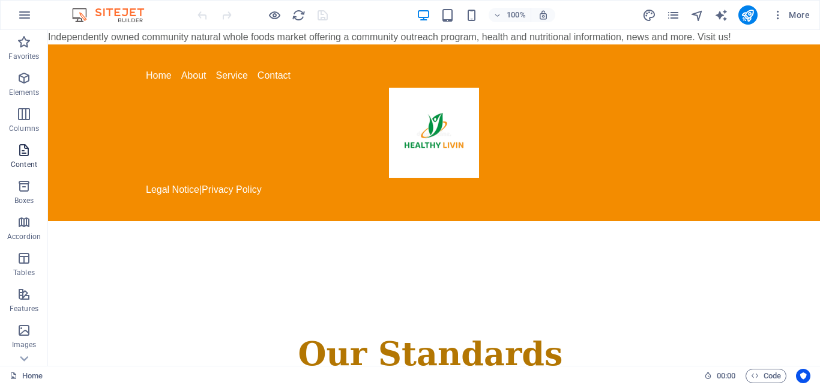
click at [21, 151] on icon "button" at bounding box center [24, 150] width 14 height 14
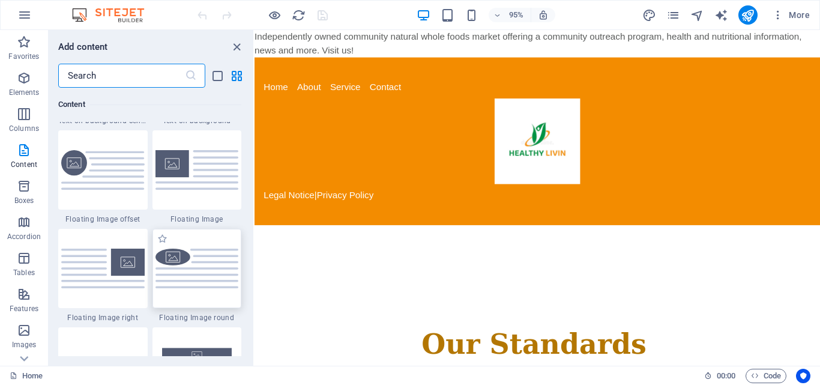
scroll to position [2640, 0]
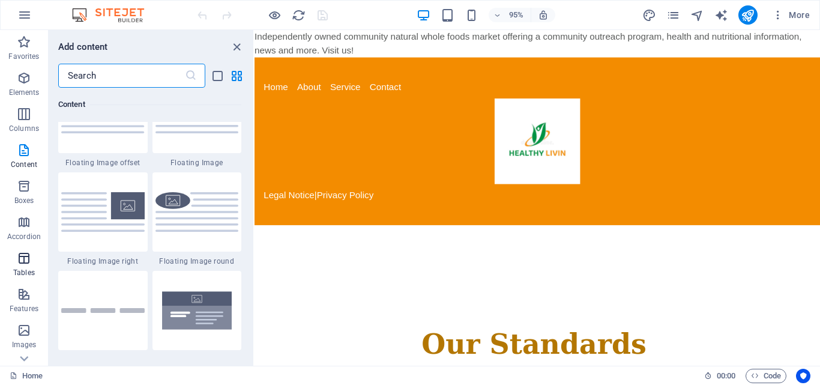
click at [23, 272] on p "Tables" at bounding box center [24, 273] width 22 height 10
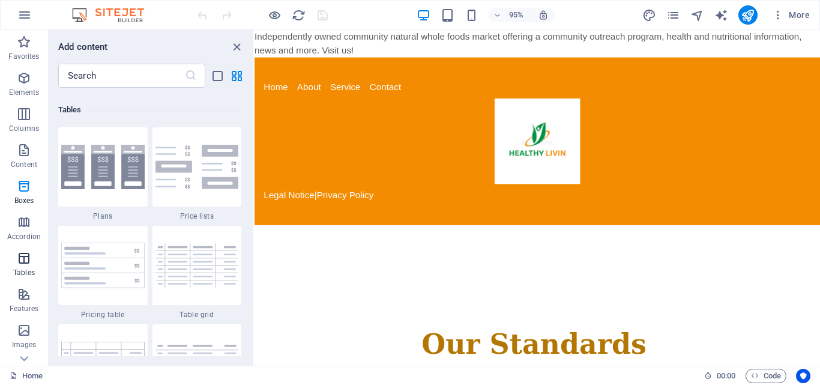
scroll to position [4156, 0]
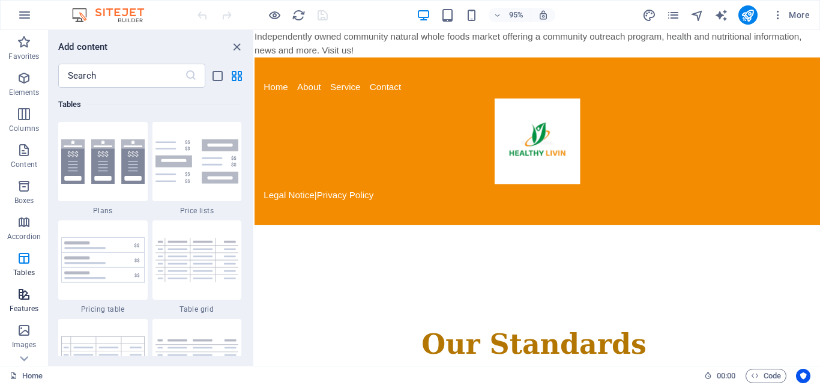
click at [19, 298] on icon "button" at bounding box center [24, 294] width 14 height 14
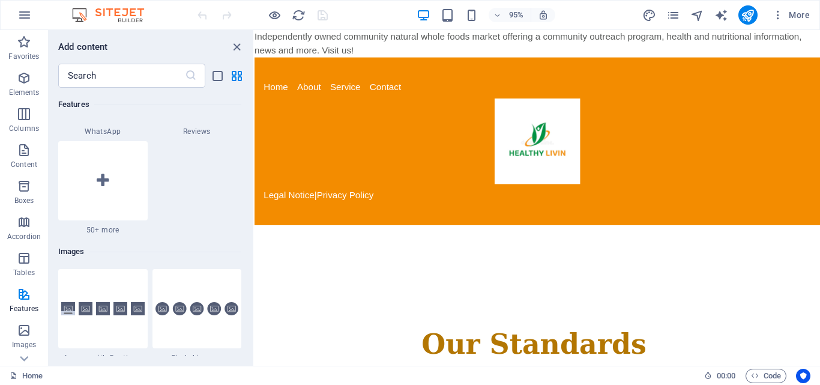
scroll to position [5877, 0]
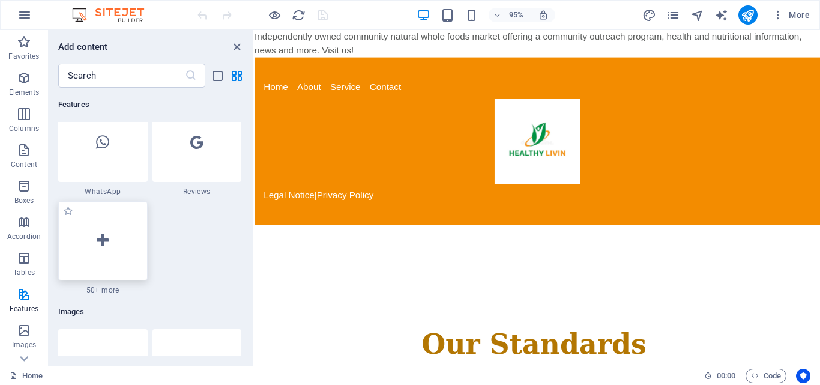
click at [108, 256] on div at bounding box center [102, 240] width 89 height 79
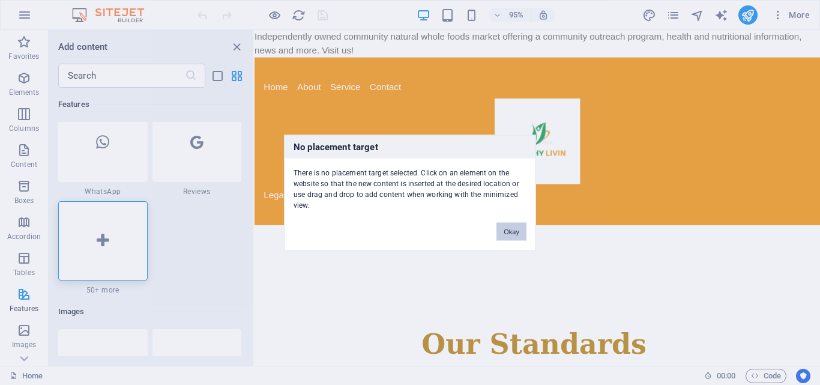
click at [518, 231] on button "Okay" at bounding box center [511, 231] width 30 height 18
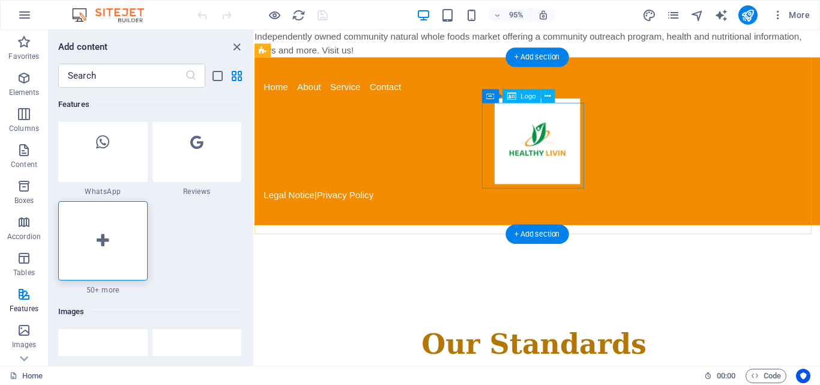
click at [519, 173] on div at bounding box center [552, 147] width 576 height 90
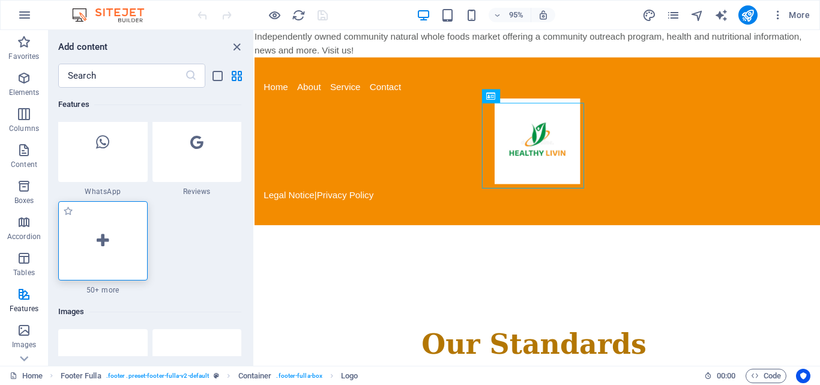
click at [94, 239] on div at bounding box center [102, 240] width 89 height 79
click at [254, 239] on div "Drag here to replace the existing content. Press “Ctrl” if you want to create a…" at bounding box center [536, 197] width 565 height 335
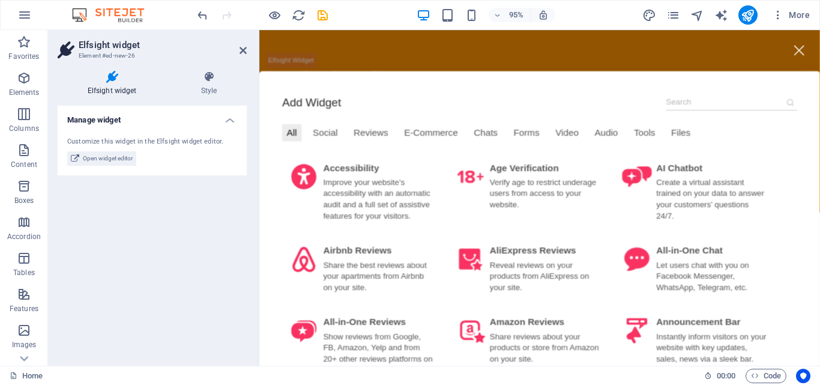
click at [236, 52] on header "Elfsight widget Element #ed-new-26" at bounding box center [152, 45] width 189 height 31
click at [237, 52] on header "Elfsight widget Element #ed-new-26" at bounding box center [152, 45] width 189 height 31
click at [248, 52] on aside "Elfsight widget Element #ed-new-26 Elfsight widget Style Manage widget Customiz…" at bounding box center [153, 197] width 211 height 335
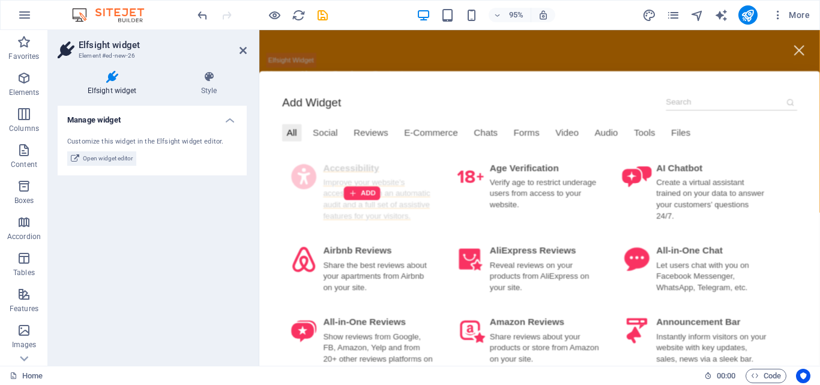
click at [409, 161] on div "ADD" at bounding box center [367, 201] width 168 height 80
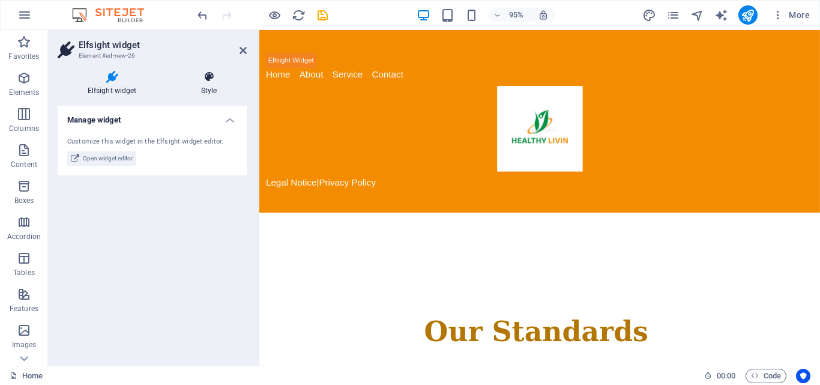
click at [212, 86] on h4 "Style" at bounding box center [209, 83] width 76 height 25
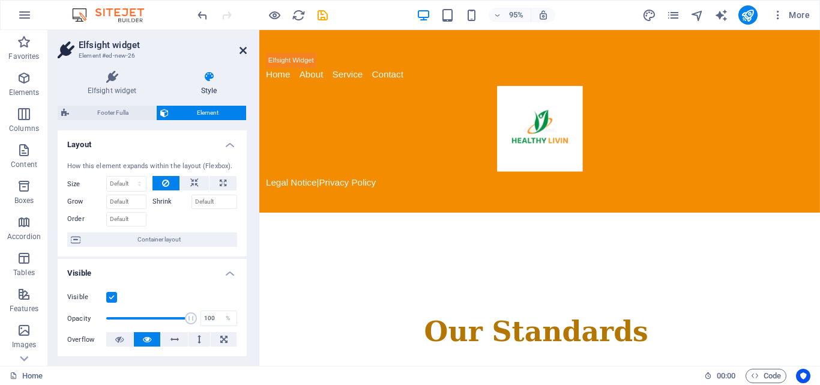
click at [239, 46] on icon at bounding box center [242, 51] width 7 height 10
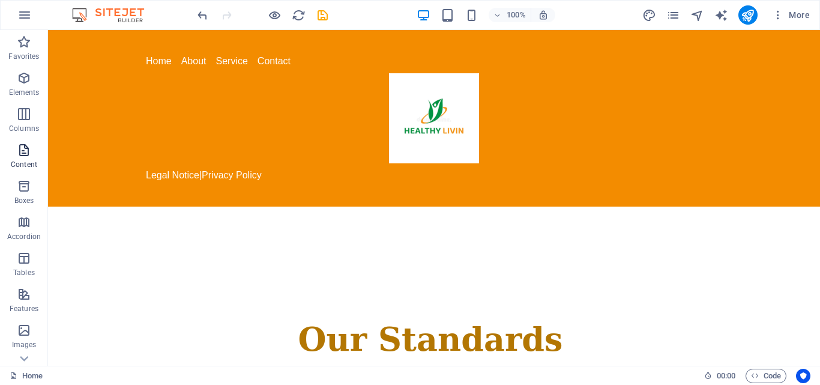
click at [19, 151] on icon "button" at bounding box center [24, 150] width 14 height 14
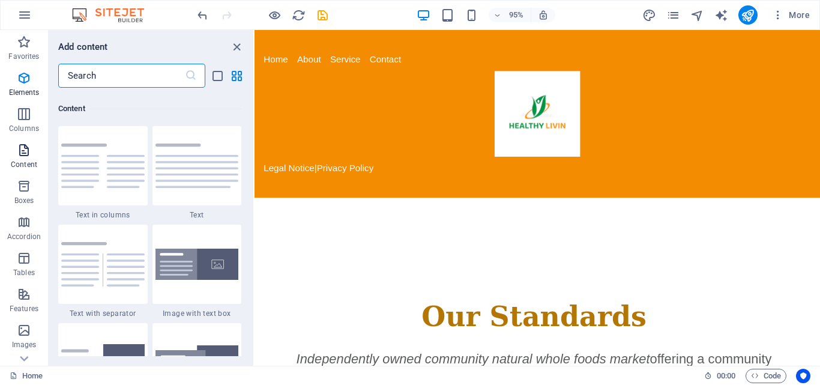
scroll to position [2100, 0]
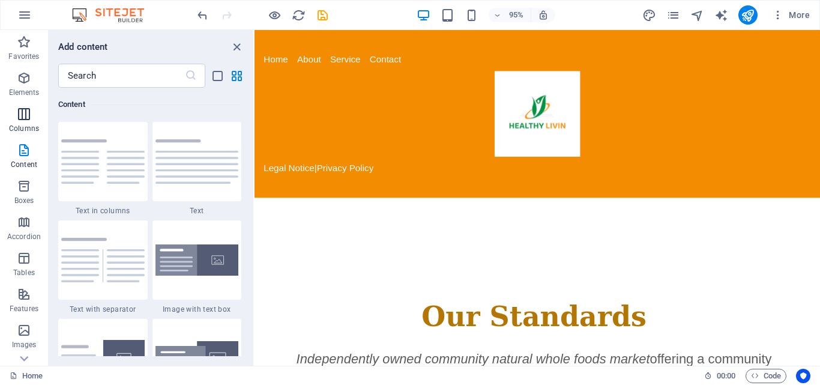
click at [29, 113] on icon "button" at bounding box center [24, 114] width 14 height 14
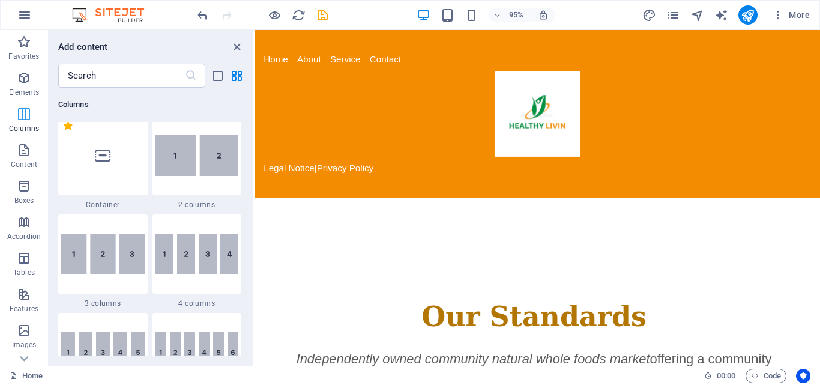
scroll to position [594, 0]
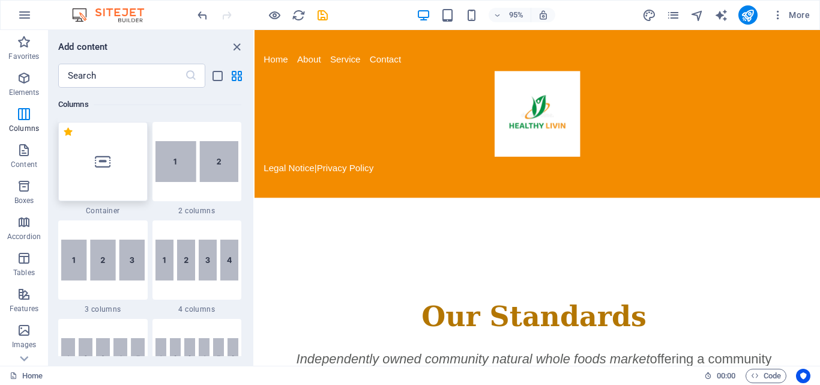
click at [111, 153] on div at bounding box center [102, 161] width 89 height 79
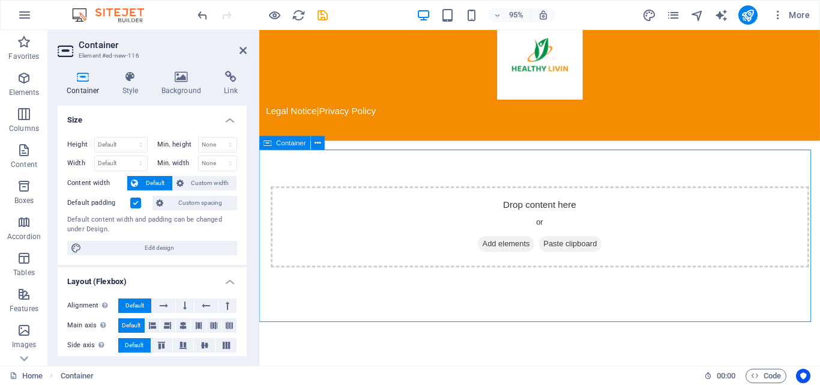
scroll to position [0, 0]
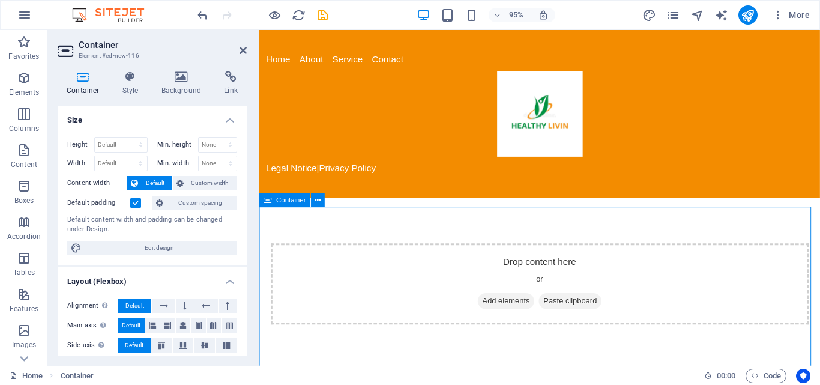
click at [560, 300] on div "Drop content here or Add elements Paste clipboard" at bounding box center [554, 296] width 566 height 85
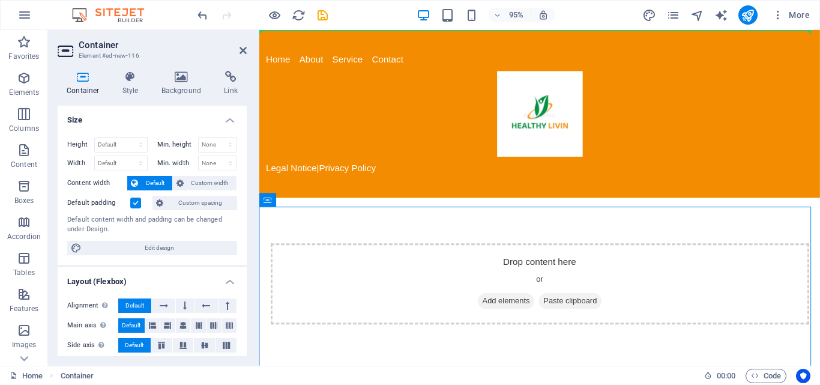
drag, startPoint x: 532, startPoint y: 281, endPoint x: 484, endPoint y: 38, distance: 248.2
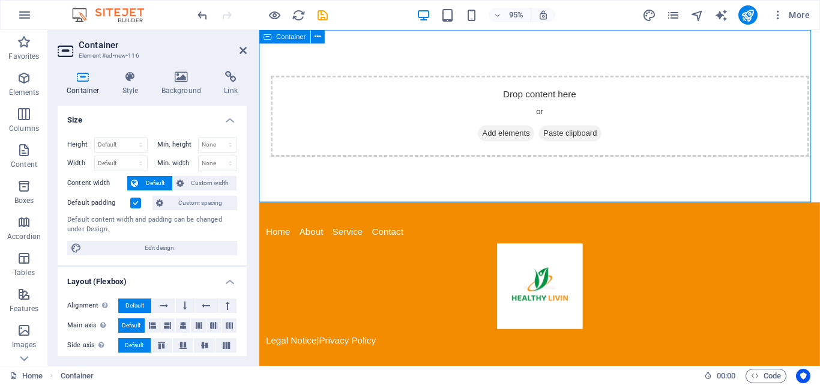
click at [388, 193] on div "Drop content here or Add elements Paste clipboard" at bounding box center [554, 120] width 590 height 181
click at [622, 116] on div "Drop content here or Add elements Paste clipboard" at bounding box center [554, 120] width 566 height 85
click at [655, 143] on div "Drop content here or Add elements Paste clipboard" at bounding box center [554, 120] width 566 height 85
click at [508, 137] on span "Add elements" at bounding box center [518, 138] width 59 height 17
click at [498, 137] on span "Add elements" at bounding box center [518, 138] width 59 height 17
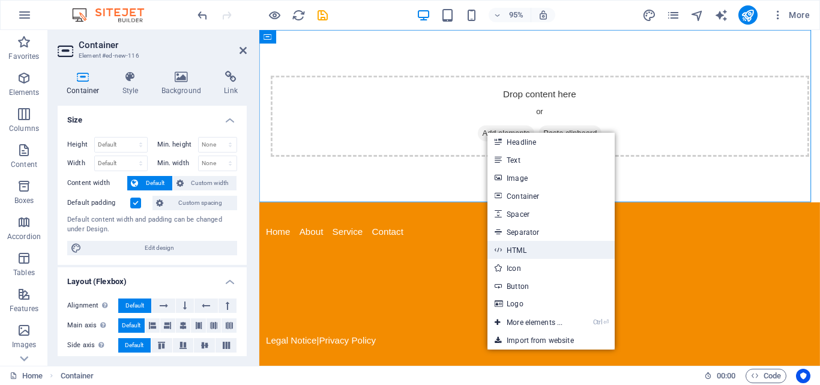
click at [548, 253] on link "HTML" at bounding box center [550, 250] width 127 height 18
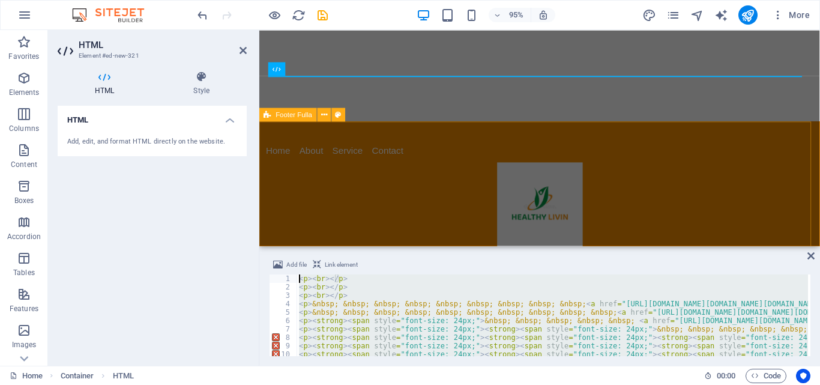
drag, startPoint x: 598, startPoint y: 375, endPoint x: 308, endPoint y: 238, distance: 320.2
type textarea "<p><strong><span style="font-size: 24px;"><strong><span style="font-size: 24px;…"
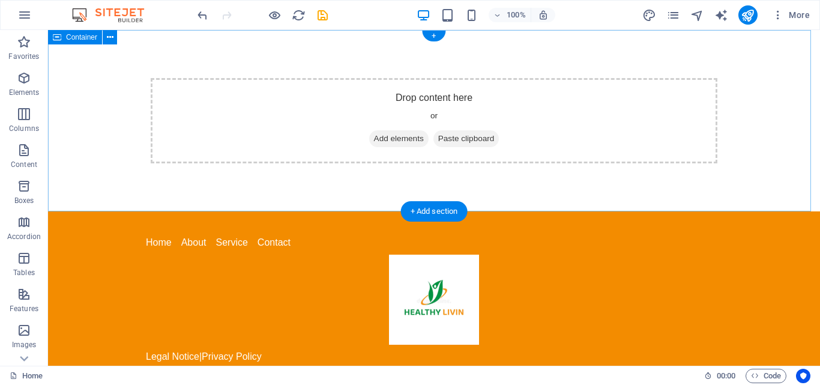
click at [411, 136] on span "Add elements" at bounding box center [398, 138] width 59 height 17
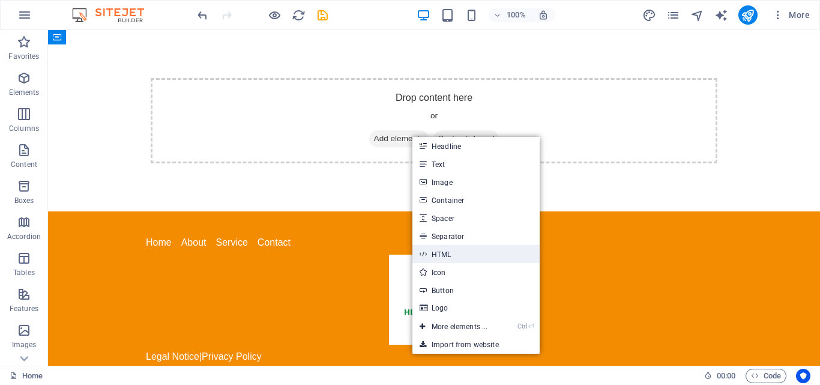
click at [454, 260] on link "HTML" at bounding box center [475, 254] width 127 height 18
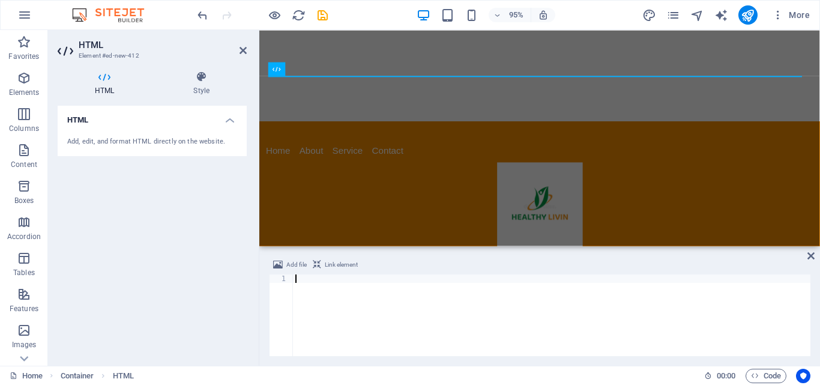
click at [349, 265] on span "Link element" at bounding box center [341, 264] width 33 height 14
click at [319, 276] on div at bounding box center [551, 323] width 517 height 98
paste textarea
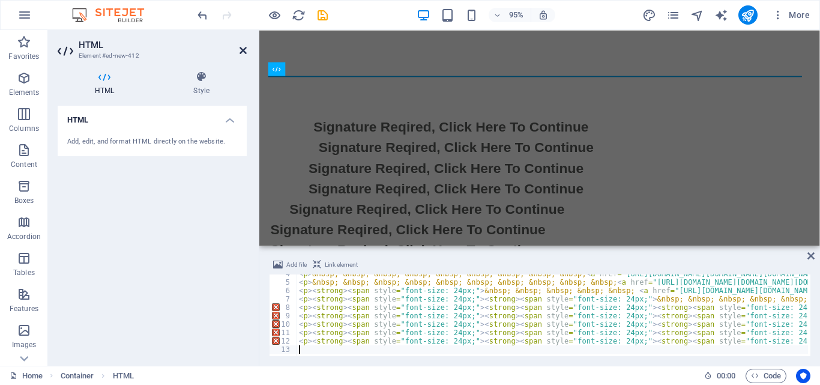
click at [240, 53] on icon at bounding box center [242, 51] width 7 height 10
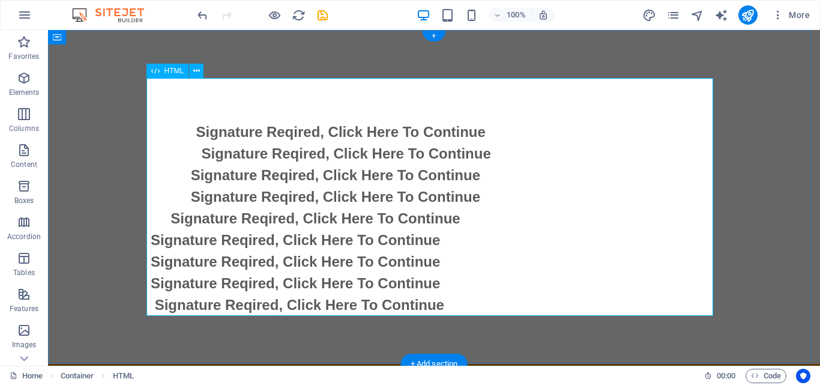
click at [440, 133] on div "Signature Reqired, Click Here To Continue Signature Reqired, Click Here To Cont…" at bounding box center [434, 197] width 566 height 238
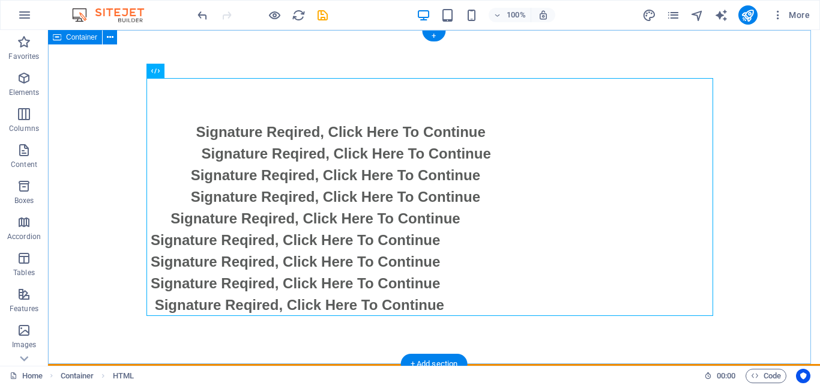
click at [797, 155] on div "Signature Reqired, Click Here To Continue Signature Reqired, Click Here To Cont…" at bounding box center [434, 197] width 772 height 334
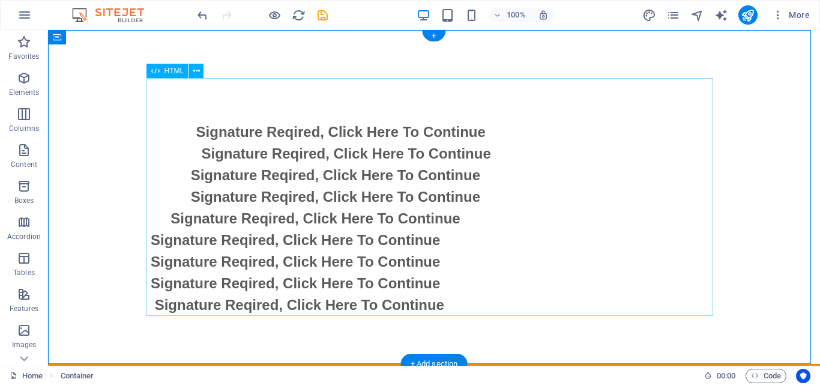
click at [442, 130] on div "Signature Reqired, Click Here To Continue Signature Reqired, Click Here To Cont…" at bounding box center [434, 197] width 566 height 238
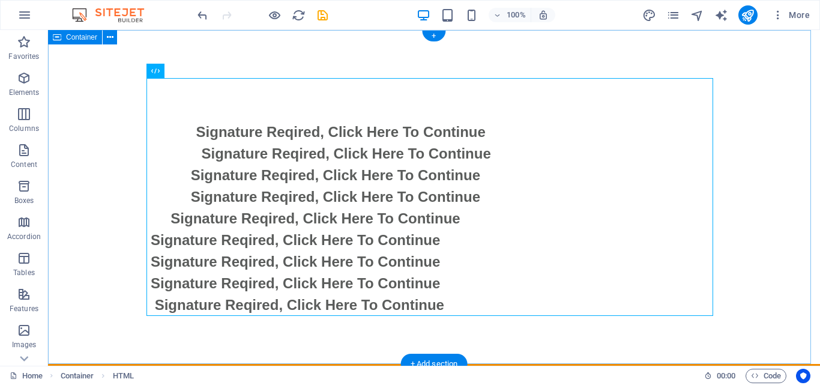
click at [781, 181] on div "Signature Reqired, Click Here To Continue Signature Reqired, Click Here To Cont…" at bounding box center [434, 197] width 772 height 334
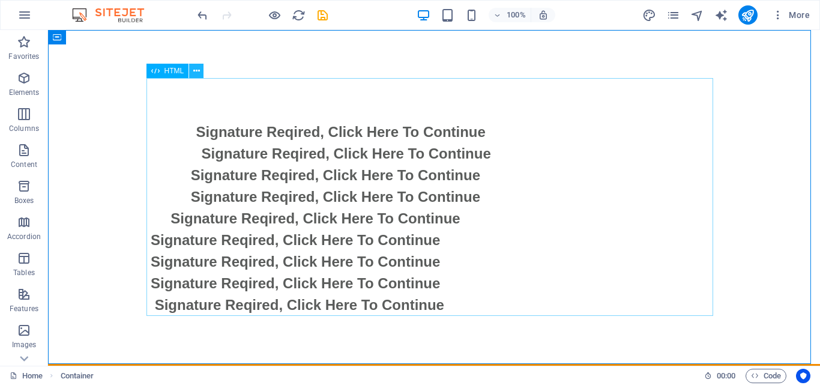
click at [198, 70] on icon at bounding box center [196, 71] width 7 height 13
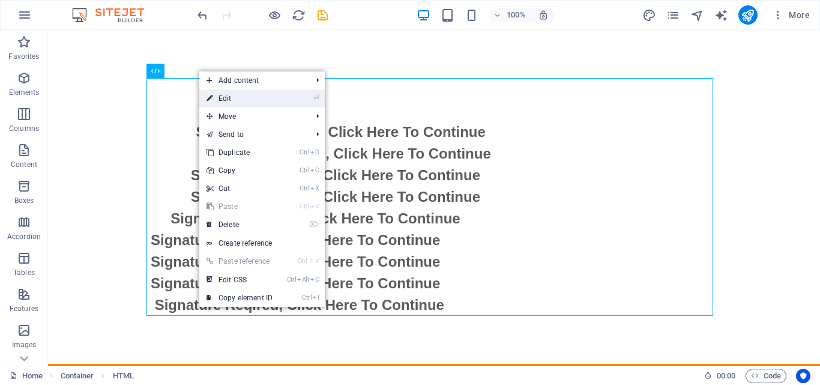
click at [254, 104] on link "⏎ Edit" at bounding box center [239, 98] width 80 height 18
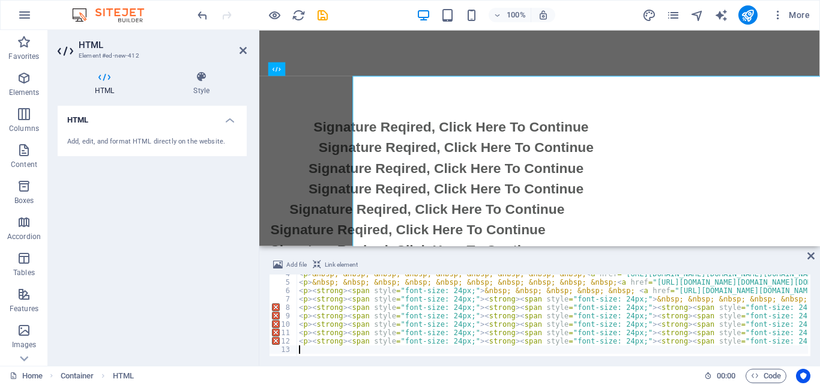
scroll to position [30, 0]
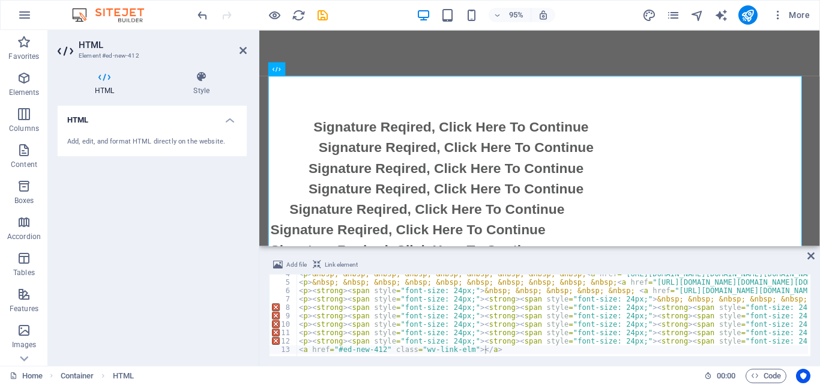
drag, startPoint x: 500, startPoint y: 356, endPoint x: 292, endPoint y: 260, distance: 229.0
click at [292, 260] on div "Add file Link element <a href="#ed-new-412" class="wv-link-elm"></a> 4 5 6 7 8 …" at bounding box center [539, 307] width 560 height 118
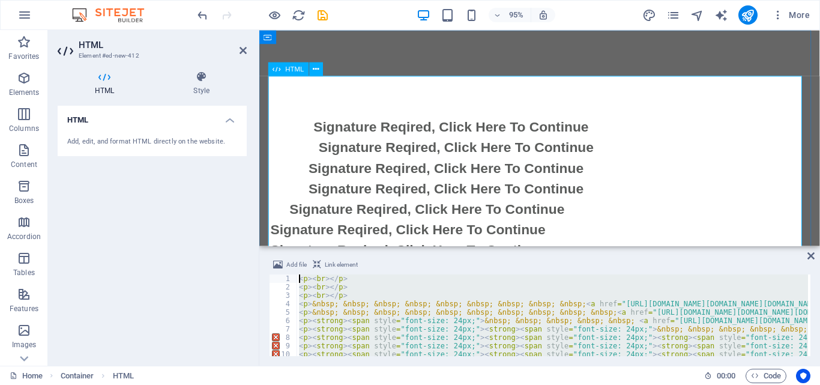
scroll to position [0, 0]
drag, startPoint x: 752, startPoint y: 377, endPoint x: 277, endPoint y: 221, distance: 499.6
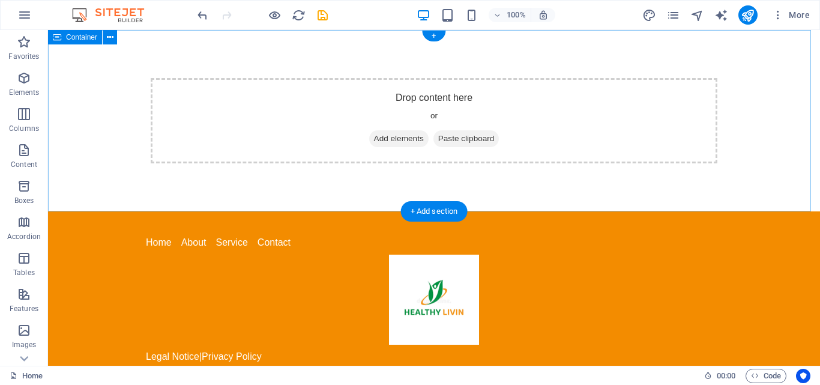
click at [389, 133] on span "Add elements" at bounding box center [398, 138] width 59 height 17
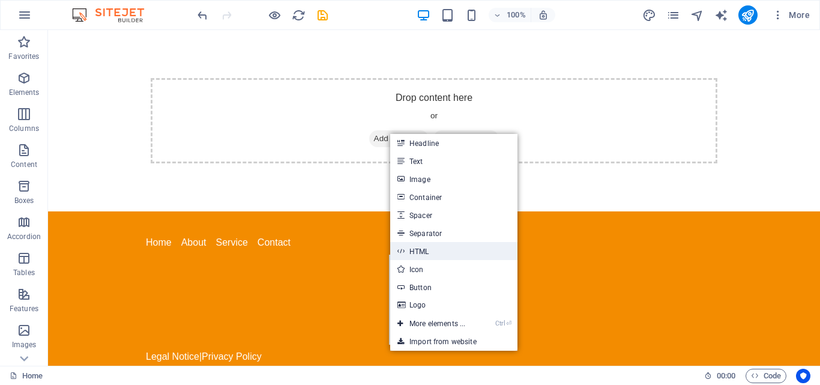
drag, startPoint x: 455, startPoint y: 246, endPoint x: 185, endPoint y: 202, distance: 273.1
click at [455, 246] on link "HTML" at bounding box center [453, 251] width 127 height 18
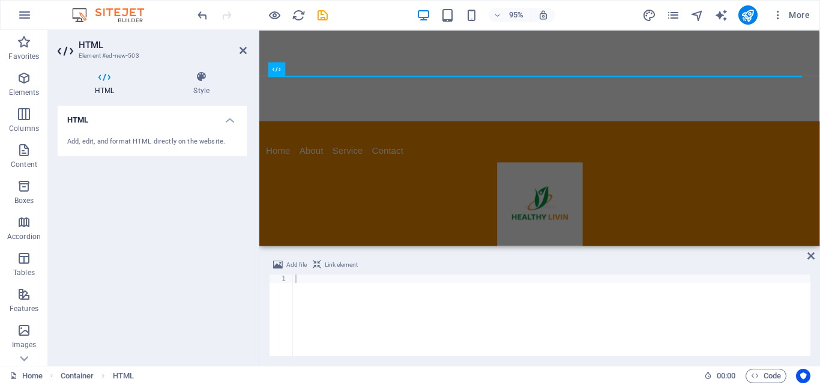
click at [336, 268] on span "Link element" at bounding box center [341, 264] width 33 height 14
click at [310, 283] on div at bounding box center [551, 323] width 517 height 98
click at [331, 279] on div at bounding box center [551, 323] width 517 height 98
paste textarea
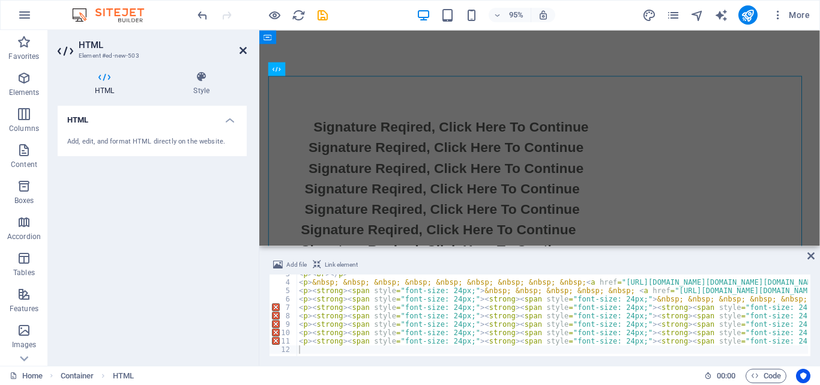
click at [239, 50] on icon at bounding box center [242, 51] width 7 height 10
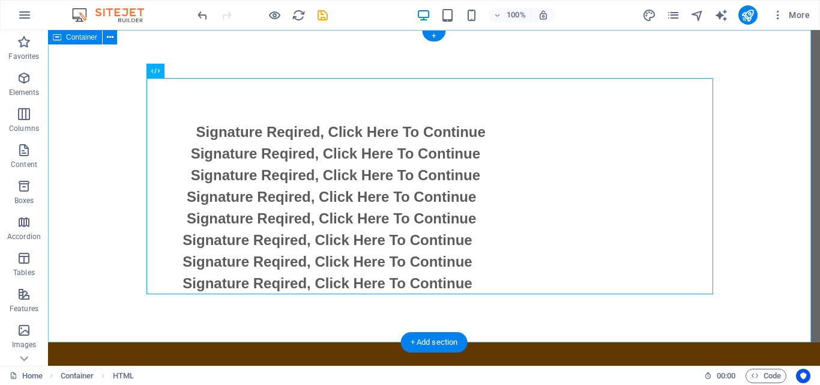
click at [766, 251] on div "Signature Reqired, Click Here To Continue Signature Reqired, Click Here To Cont…" at bounding box center [434, 186] width 772 height 312
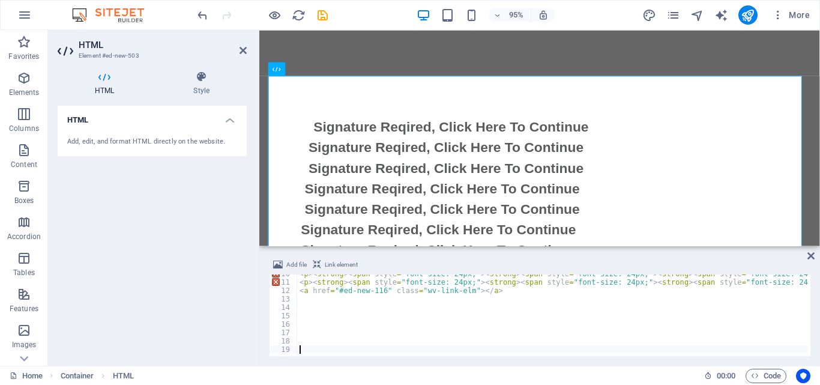
scroll to position [80, 0]
click at [611, 187] on div "Signature Reqired, Click Here To Continue Signature Reqired, Click Here To Cont…" at bounding box center [554, 186] width 566 height 216
click at [244, 43] on h2 "HTML" at bounding box center [163, 45] width 168 height 11
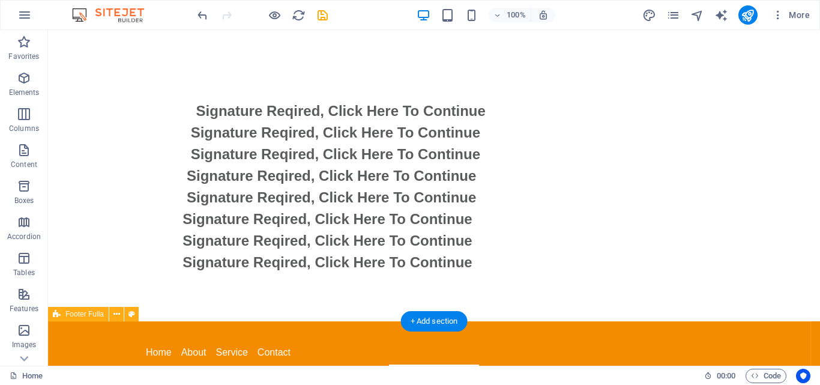
scroll to position [0, 0]
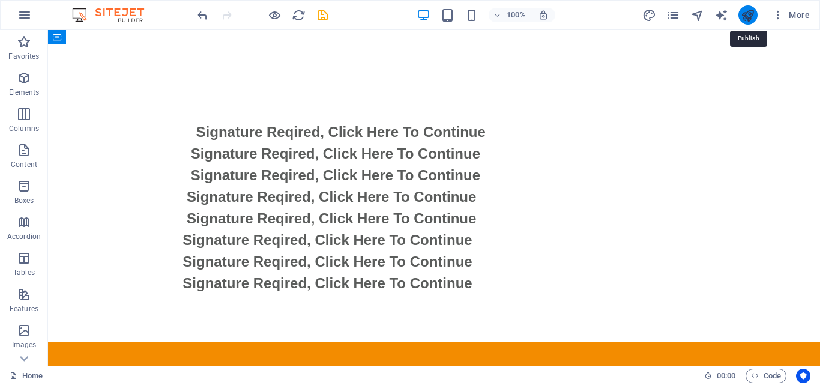
click at [744, 22] on icon "publish" at bounding box center [747, 15] width 14 height 14
checkbox input "false"
click at [748, 16] on icon "publish" at bounding box center [747, 15] width 14 height 14
